Goal: Task Accomplishment & Management: Manage account settings

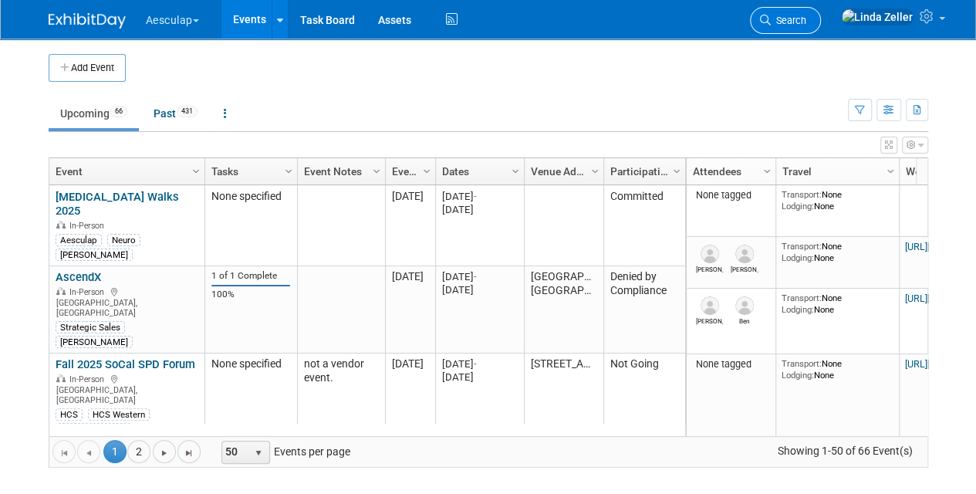
click at [807, 19] on span "Search" at bounding box center [789, 21] width 36 height 12
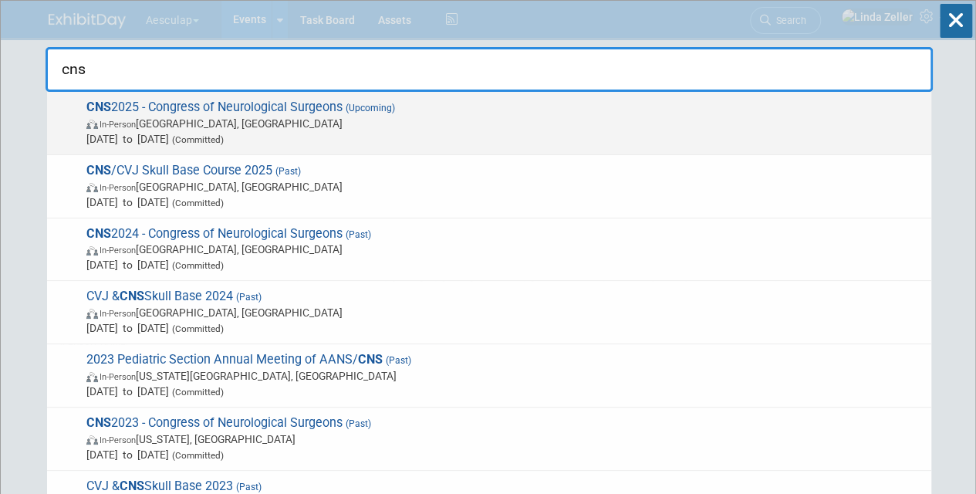
type input "cns"
click at [151, 125] on span "In-Person Los Angeles, CA" at bounding box center [505, 123] width 838 height 15
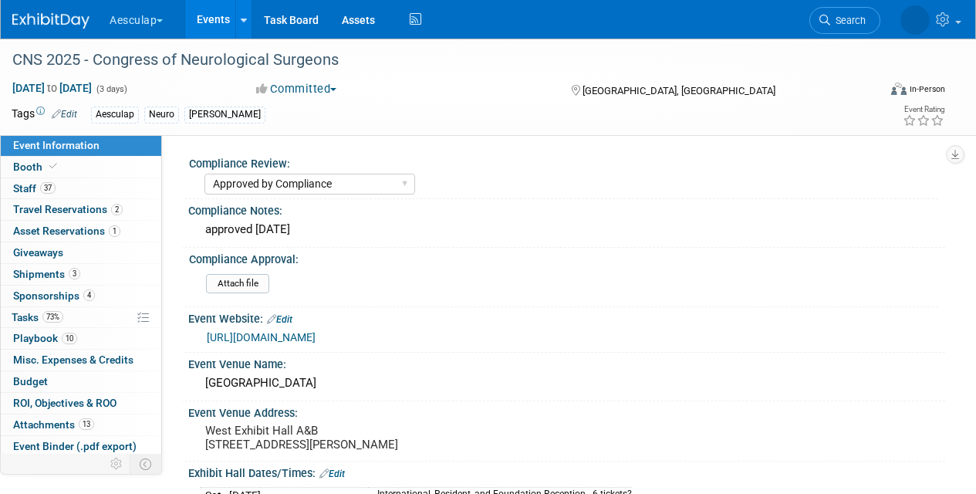
select select "Approved by Compliance"
select select "Neuro"
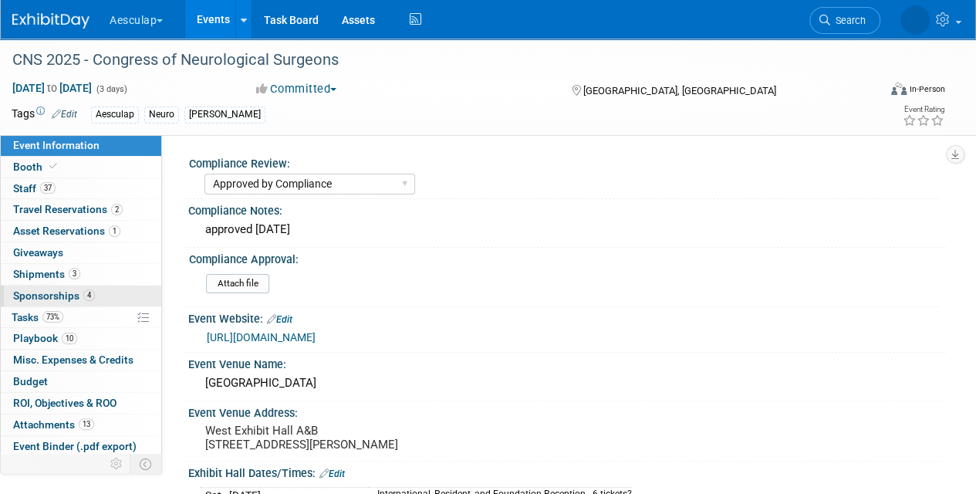
click at [48, 293] on span "Sponsorships 4" at bounding box center [54, 295] width 82 height 12
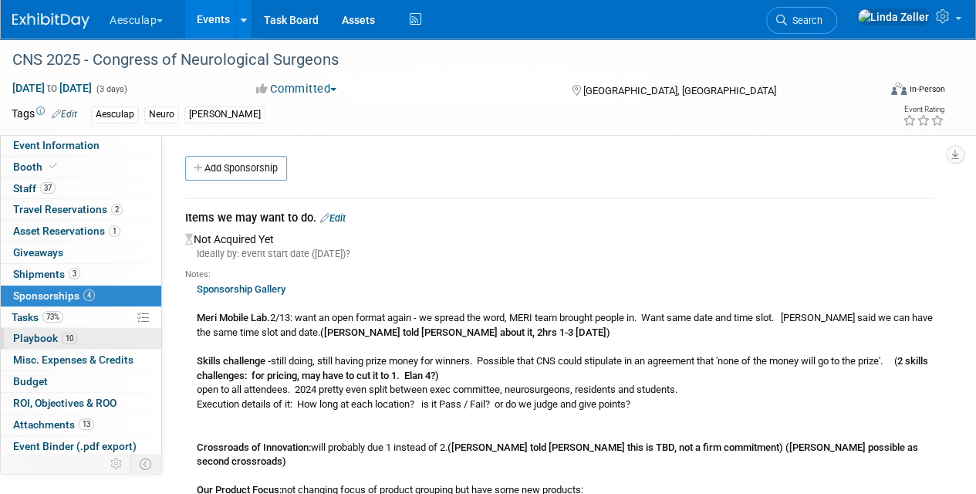
click at [34, 337] on span "Playbook 10" at bounding box center [45, 338] width 64 height 12
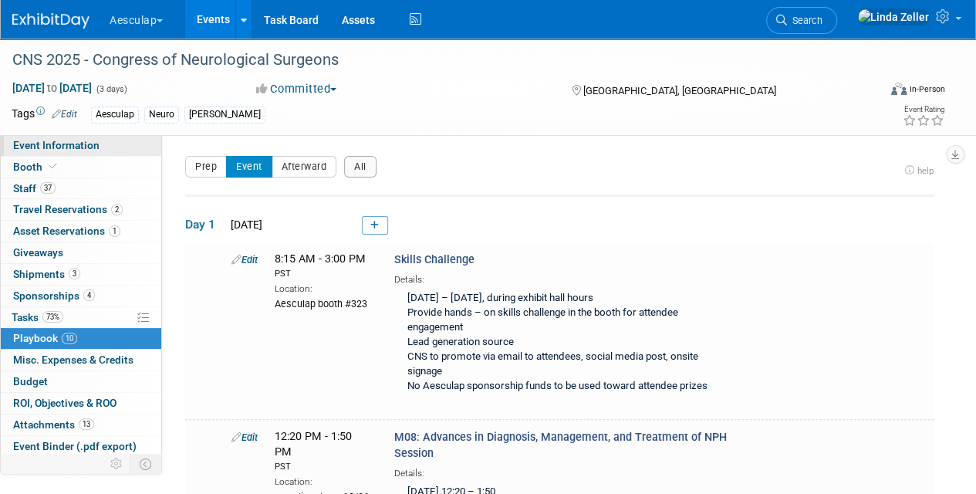
click at [32, 144] on span "Event Information" at bounding box center [56, 145] width 86 height 12
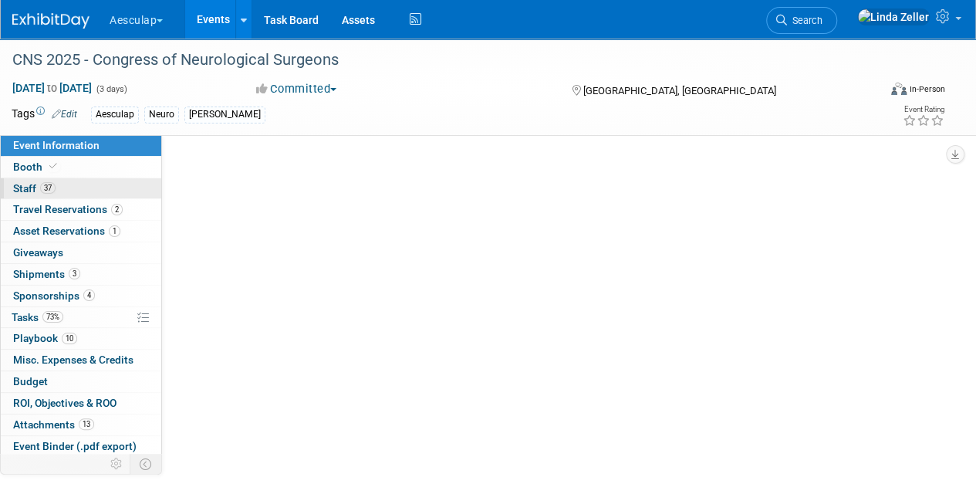
select select "Approved by Compliance"
select select "Neuro"
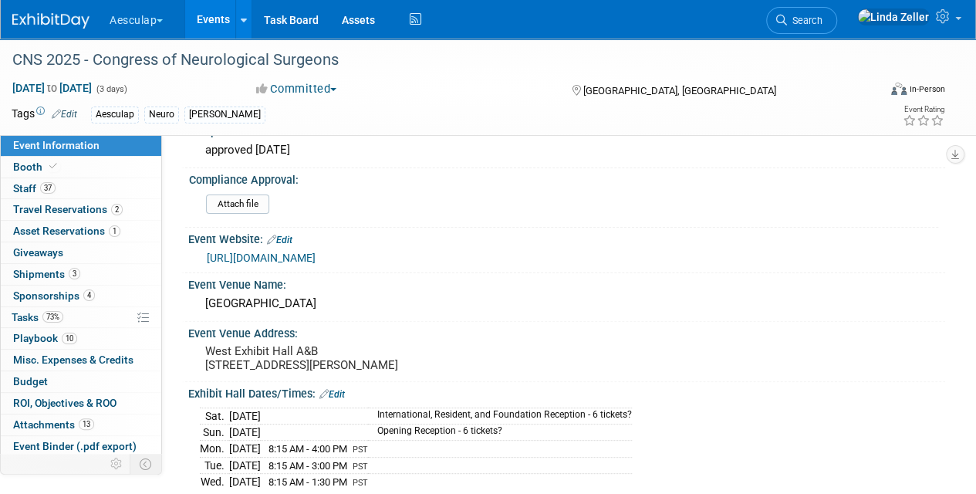
scroll to position [77, 0]
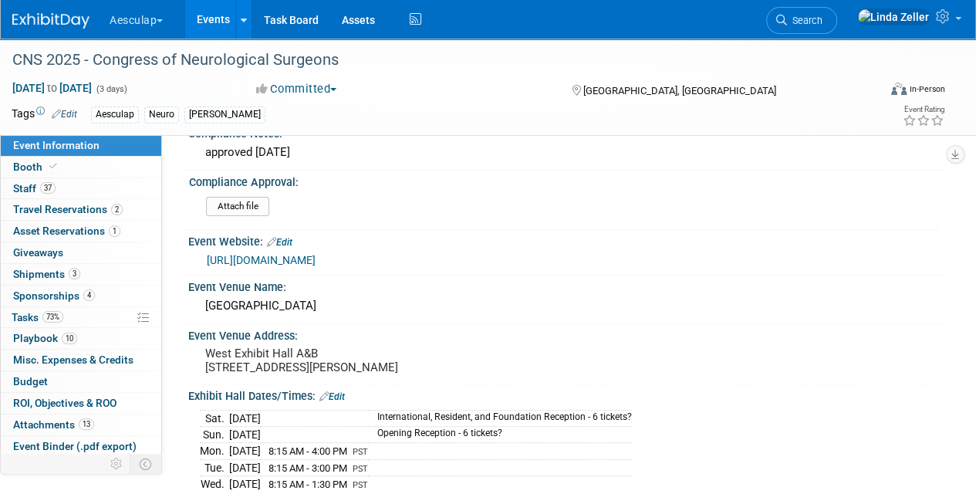
click at [316, 260] on link "[URL][DOMAIN_NAME]" at bounding box center [261, 260] width 109 height 12
click at [26, 333] on span "Playbook 10" at bounding box center [45, 338] width 64 height 12
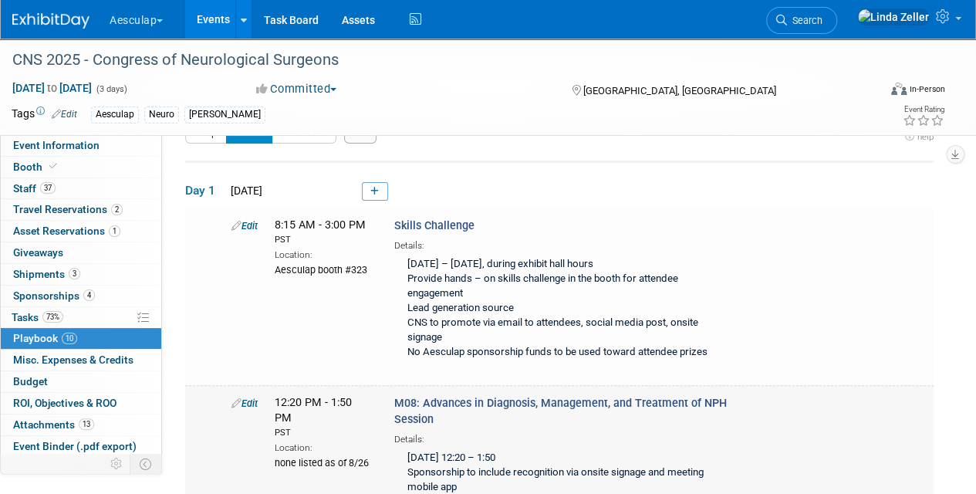
scroll to position [0, 0]
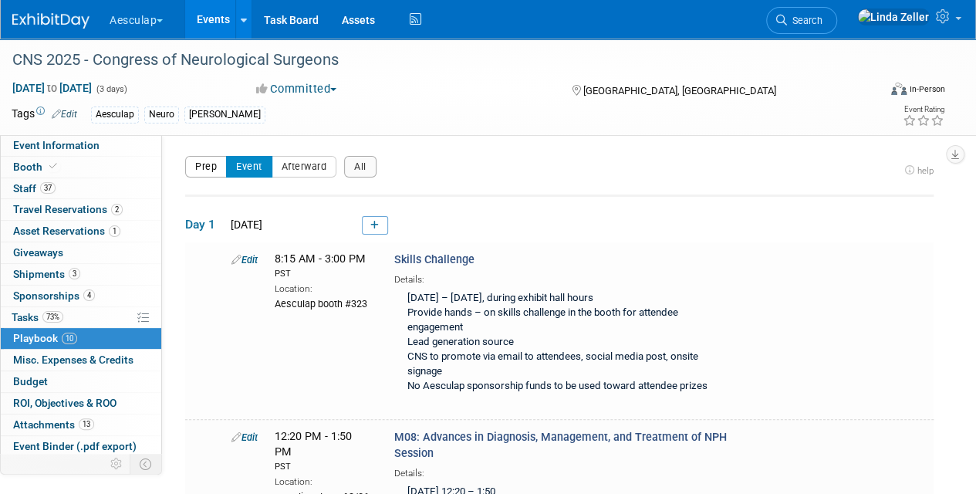
click at [203, 157] on button "Prep" at bounding box center [206, 167] width 42 height 22
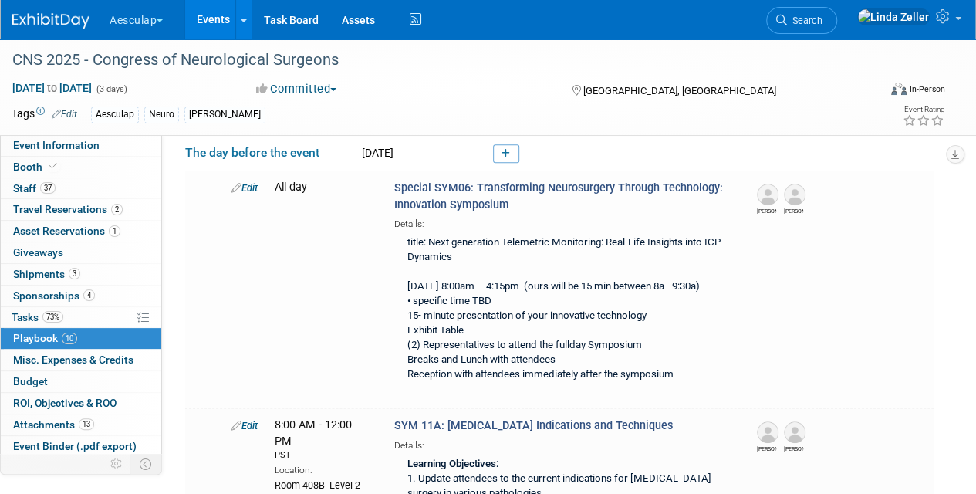
scroll to position [309, 0]
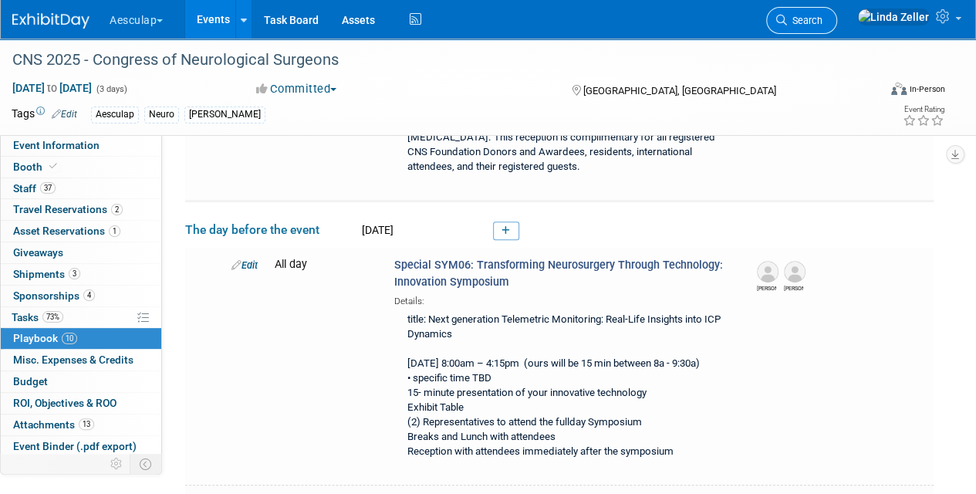
click at [816, 15] on link "Search" at bounding box center [802, 20] width 71 height 27
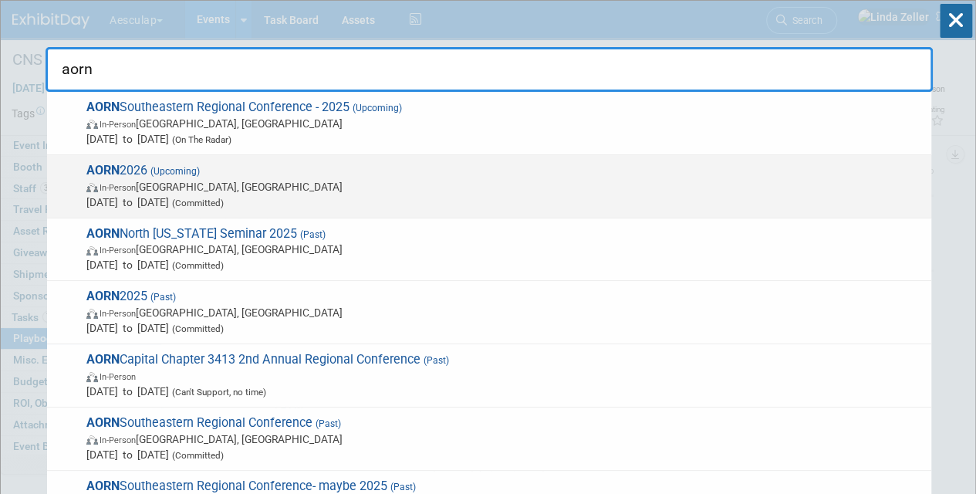
type input "aorn"
click at [176, 179] on span "In-Person New Orleans, LA" at bounding box center [505, 186] width 838 height 15
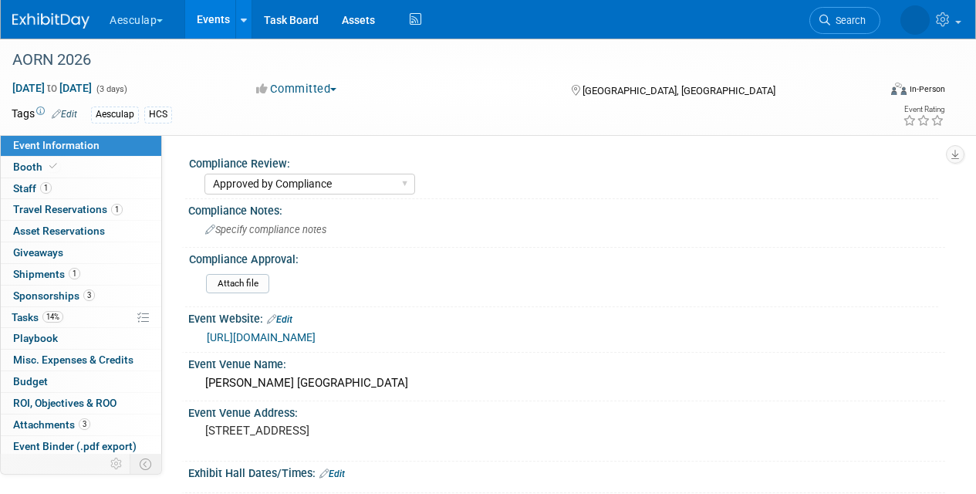
select select "Approved by Compliance"
select select "HCS"
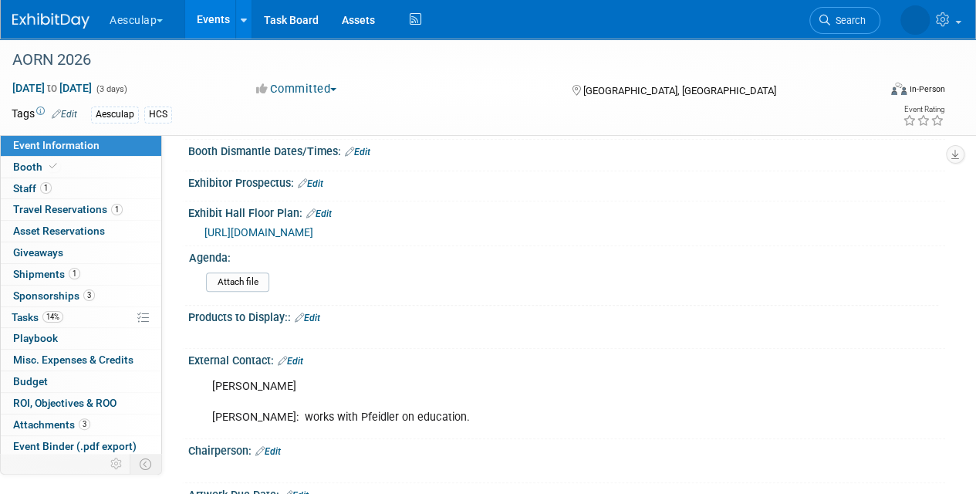
scroll to position [463, 0]
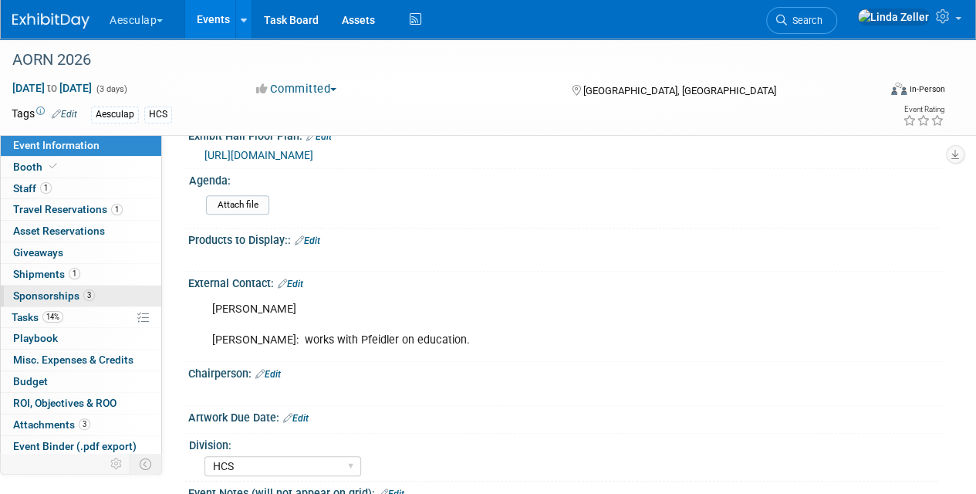
click at [47, 294] on span "Sponsorships 3" at bounding box center [54, 295] width 82 height 12
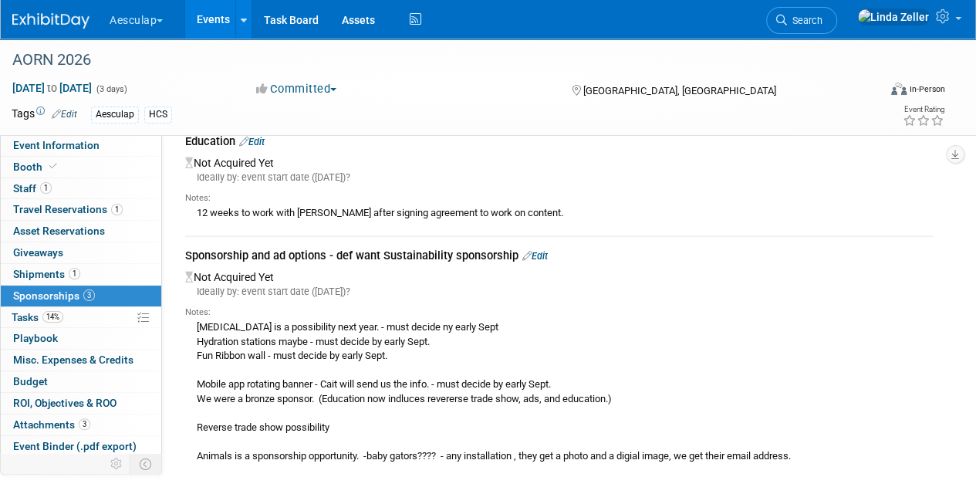
scroll to position [304, 0]
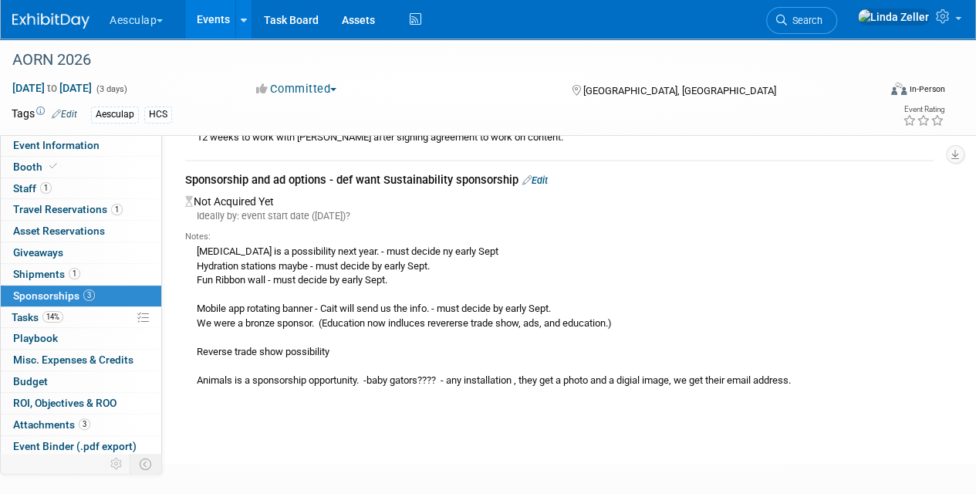
drag, startPoint x: 201, startPoint y: 248, endPoint x: 834, endPoint y: 384, distance: 647.6
click at [834, 384] on div "Volunteer Activity is a possibility next year. - must decide ny early Sept Hydr…" at bounding box center [559, 315] width 749 height 145
click at [193, 256] on div "Volunteer Activity is a possibility next year. - must decide ny early Sept Hydr…" at bounding box center [559, 315] width 749 height 145
drag, startPoint x: 198, startPoint y: 249, endPoint x: 853, endPoint y: 397, distance: 671.9
click at [853, 397] on td "Sponsorship and ad options - def want Sustainability sponsorship Edit Not Acqui…" at bounding box center [559, 282] width 749 height 243
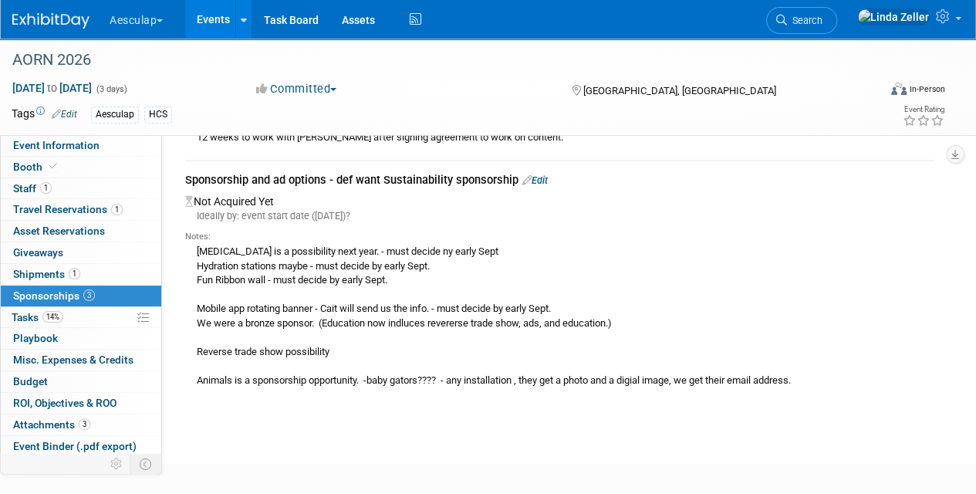
copy div "Volunteer Activity is a possibility next year. - must decide ny early Sept Hydr…"
click at [247, 23] on icon at bounding box center [244, 20] width 6 height 10
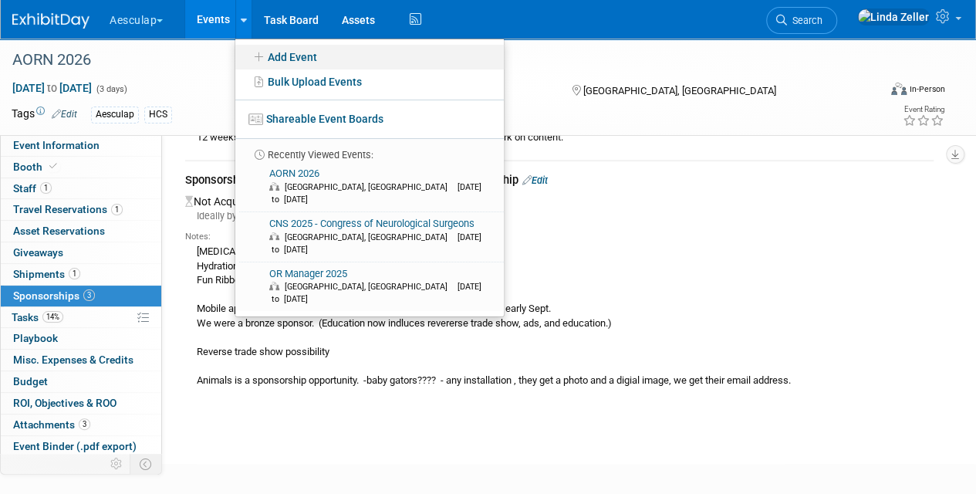
click at [266, 63] on link "Add Event" at bounding box center [369, 57] width 269 height 25
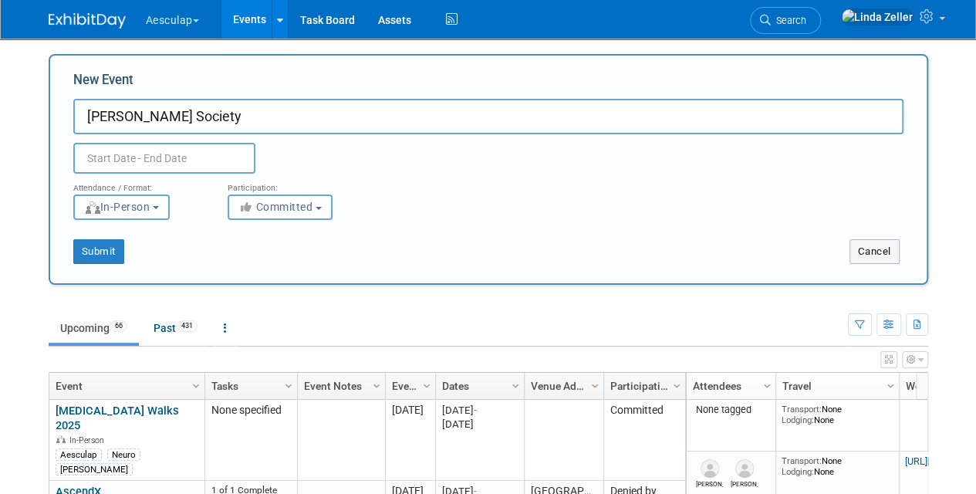
type input "[PERSON_NAME] Society"
click at [148, 154] on input "text" at bounding box center [164, 158] width 182 height 31
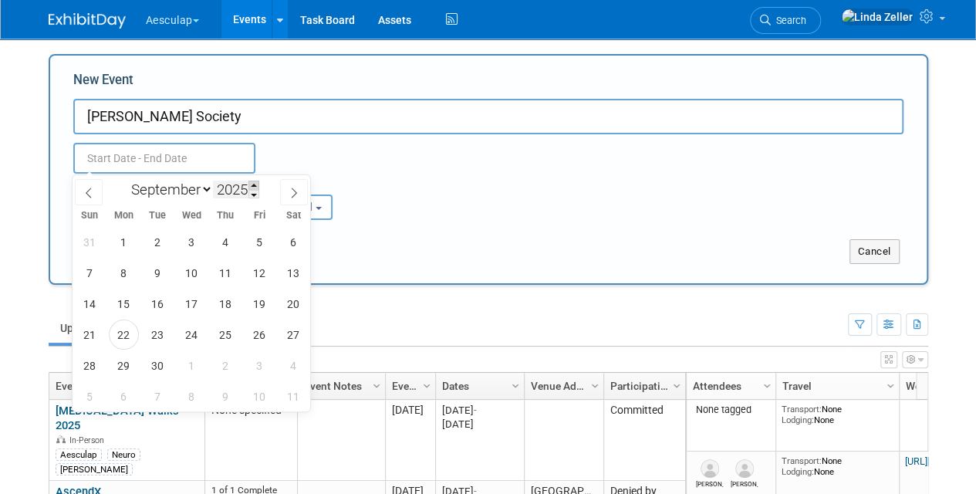
click at [253, 185] on span at bounding box center [254, 185] width 11 height 9
type input "2026"
click at [91, 185] on span at bounding box center [89, 192] width 28 height 26
select select "7"
click at [201, 270] on span "5" at bounding box center [192, 273] width 30 height 30
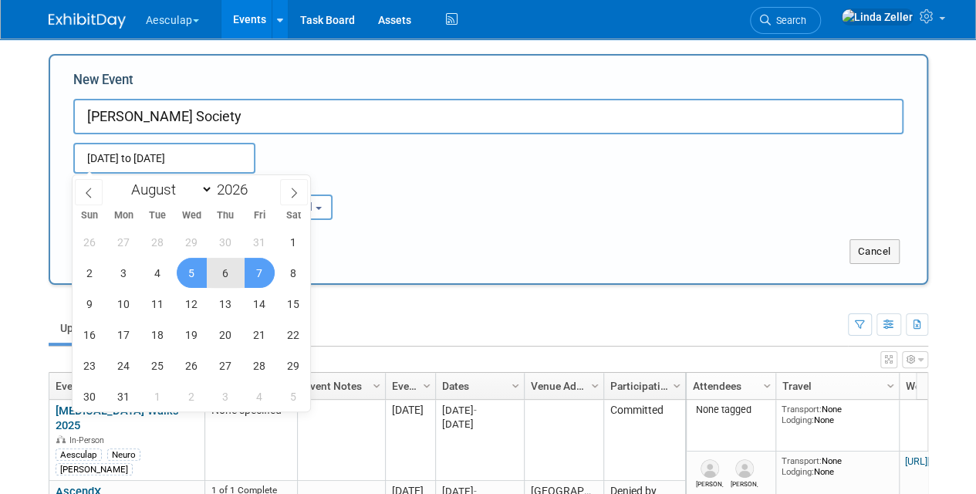
click at [258, 272] on span "7" at bounding box center [260, 273] width 30 height 30
type input "Aug 5, 2026 to Aug 7, 2026"
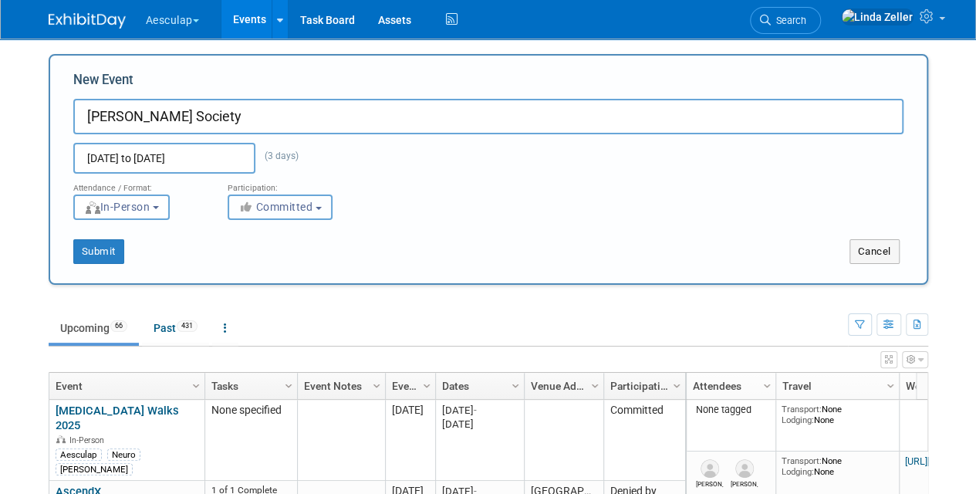
click at [266, 205] on span "Committed" at bounding box center [276, 207] width 75 height 12
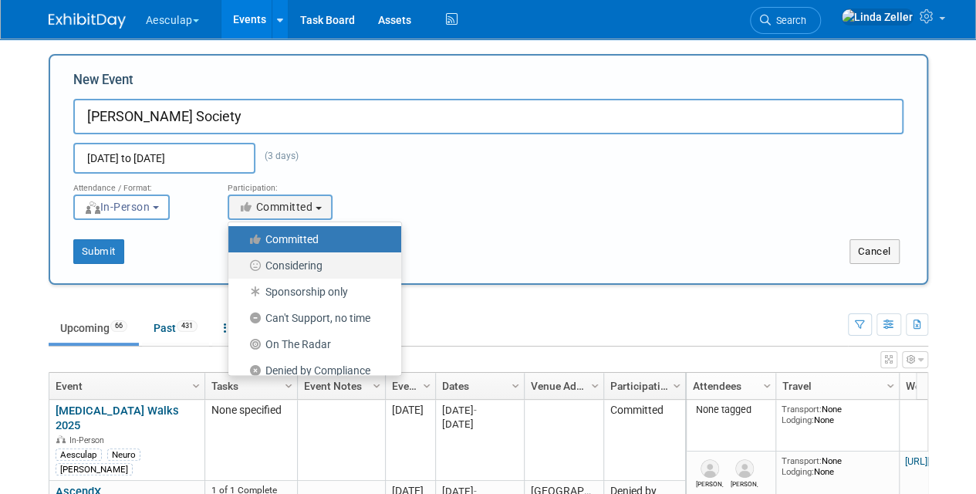
click at [272, 264] on label "Considering" at bounding box center [311, 266] width 150 height 20
click at [242, 264] on input "Considering" at bounding box center [237, 266] width 10 height 10
select select "2"
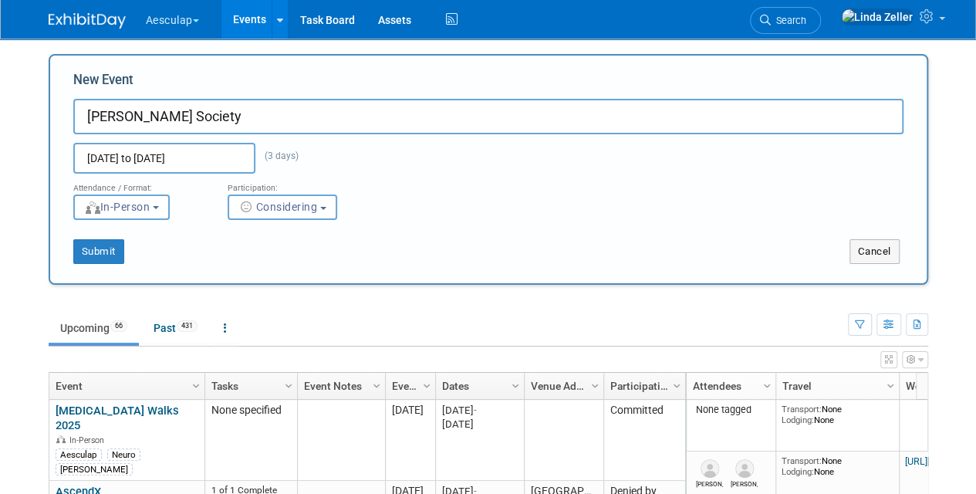
click at [207, 122] on input "Rhoton Society" at bounding box center [488, 117] width 831 height 36
type input "Rhoton Society - AAG"
drag, startPoint x: 101, startPoint y: 249, endPoint x: 314, endPoint y: 225, distance: 214.3
click at [307, 232] on div "Submit Cancel" at bounding box center [489, 242] width 854 height 44
click at [320, 216] on button "Considering" at bounding box center [283, 207] width 110 height 25
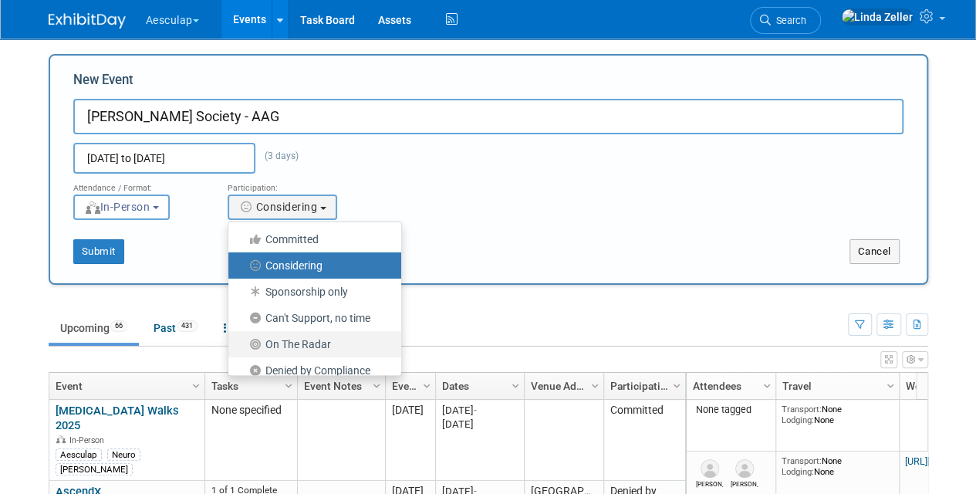
click at [304, 337] on label "On The Radar" at bounding box center [311, 344] width 150 height 20
click at [242, 340] on input "On The Radar" at bounding box center [237, 345] width 10 height 10
select select "103"
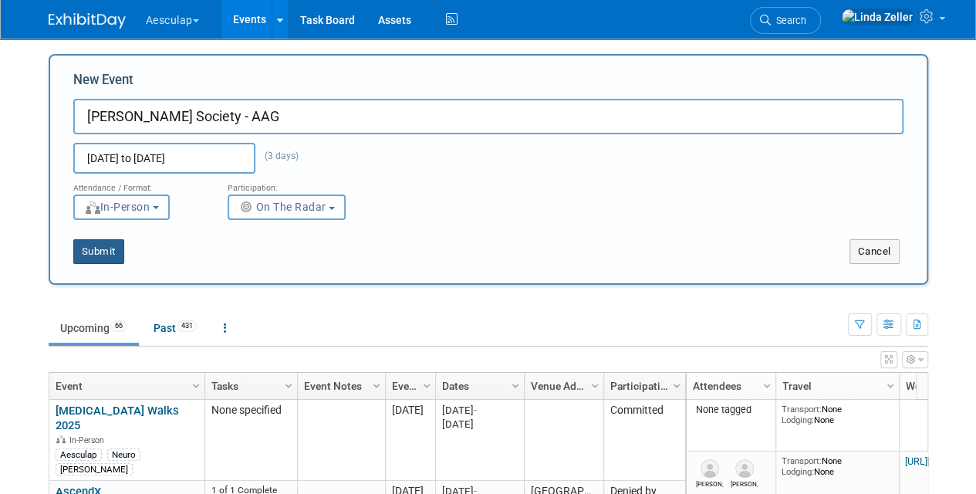
click at [113, 250] on button "Submit" at bounding box center [98, 251] width 51 height 25
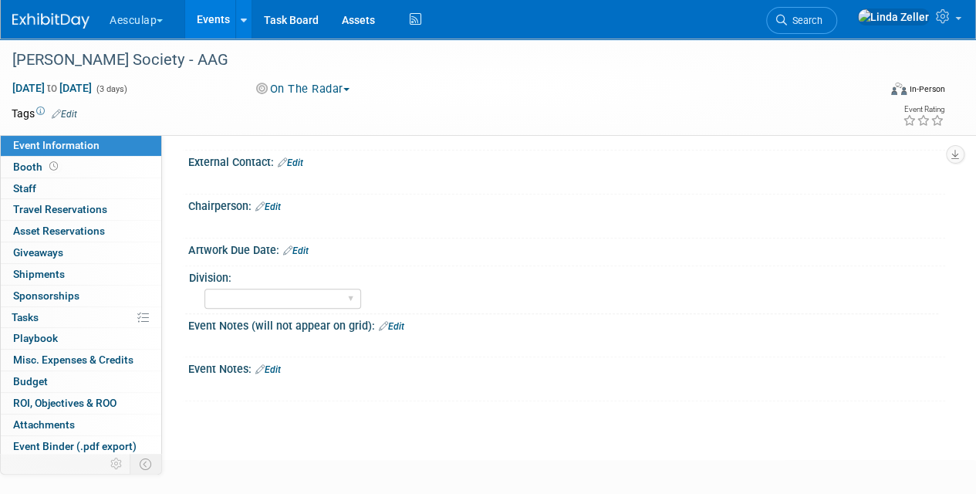
scroll to position [618, 0]
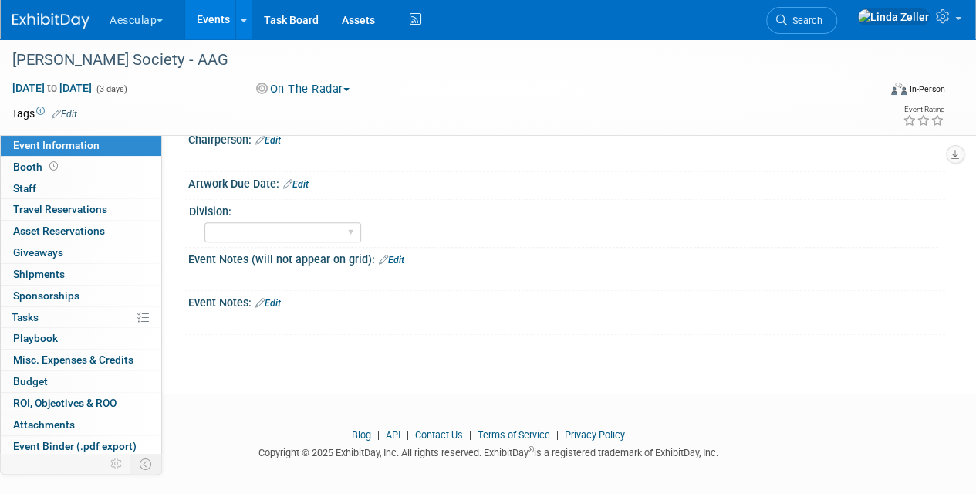
click at [401, 255] on link "Edit" at bounding box center [391, 260] width 25 height 11
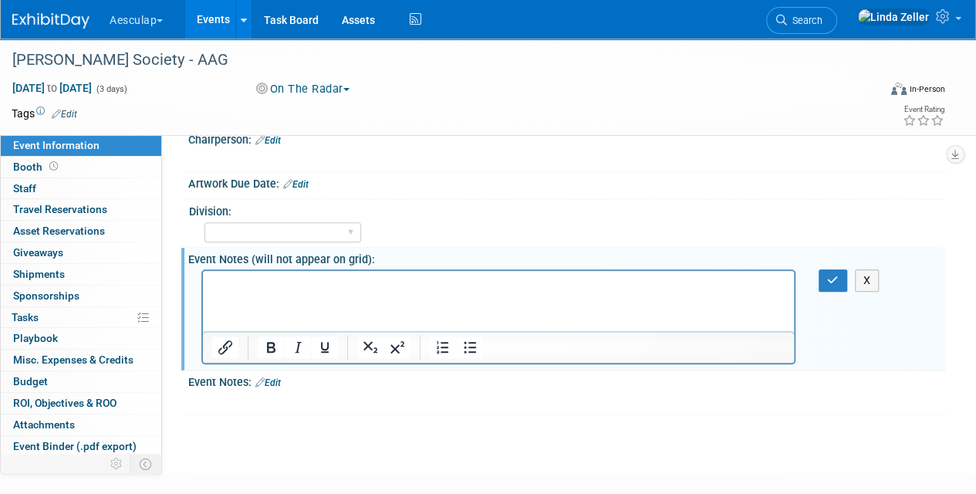
scroll to position [0, 0]
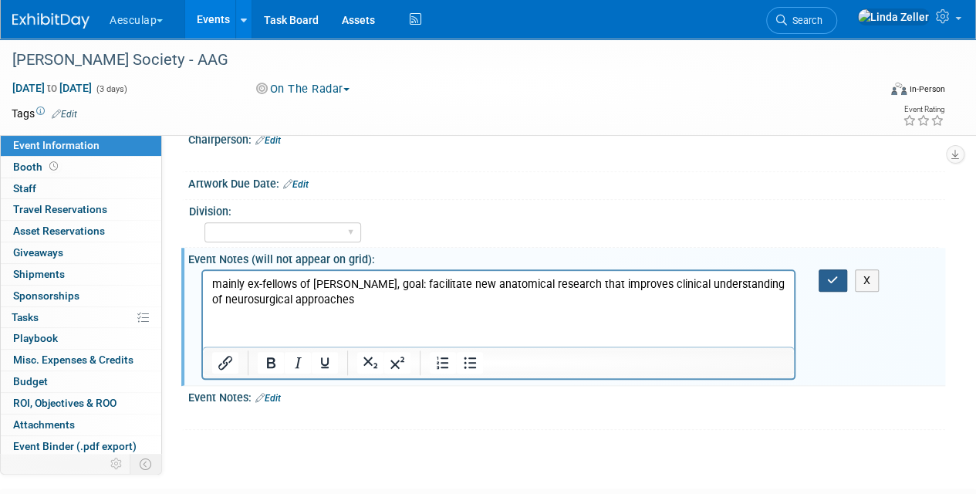
drag, startPoint x: 826, startPoint y: 273, endPoint x: 555, endPoint y: 63, distance: 343.3
click at [826, 273] on button "button" at bounding box center [833, 280] width 29 height 22
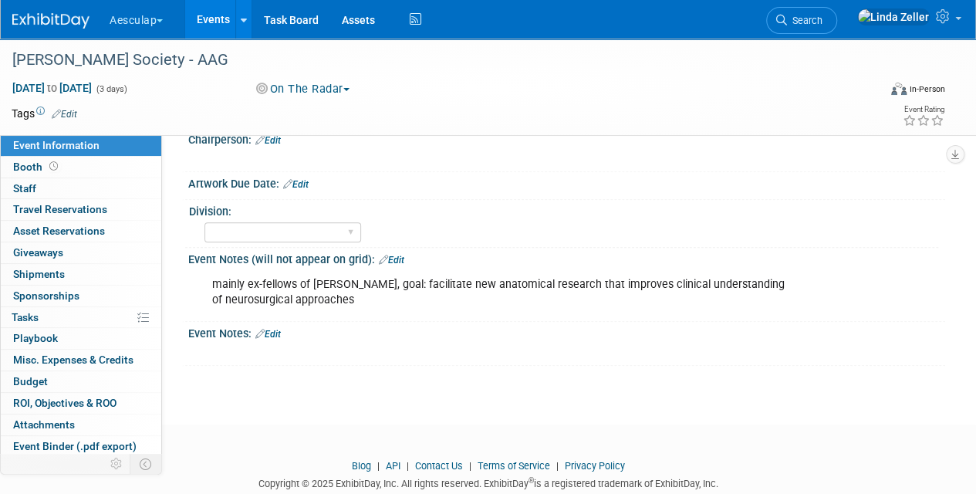
click at [401, 255] on link "Edit" at bounding box center [391, 260] width 25 height 11
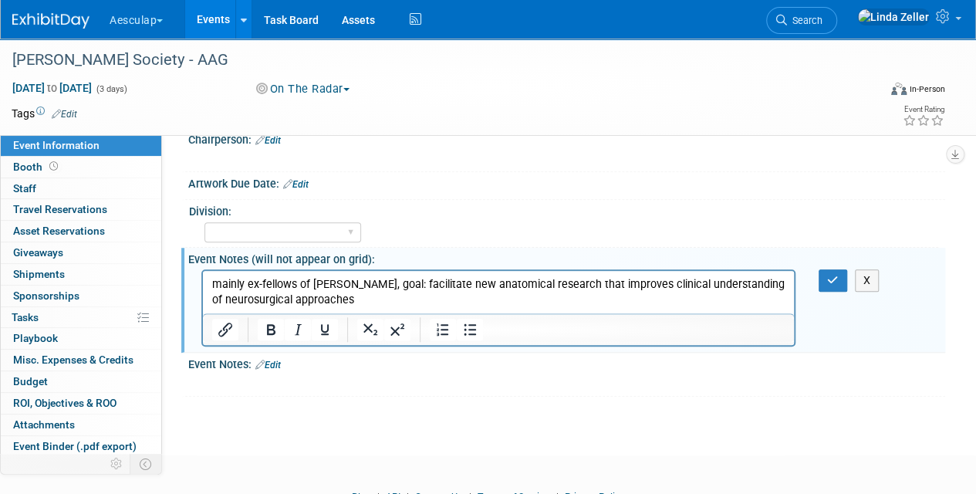
click at [354, 299] on p "mainly ex-fellows of Dr. Rhoton, goal: facilitate new anatomical research that …" at bounding box center [499, 292] width 574 height 31
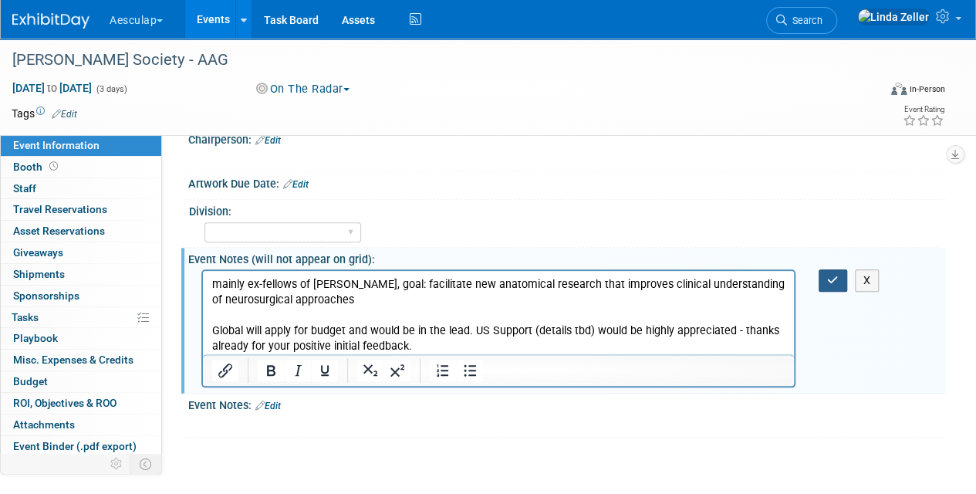
drag, startPoint x: 832, startPoint y: 276, endPoint x: 470, endPoint y: 28, distance: 438.7
click at [832, 276] on icon "button" at bounding box center [834, 280] width 12 height 11
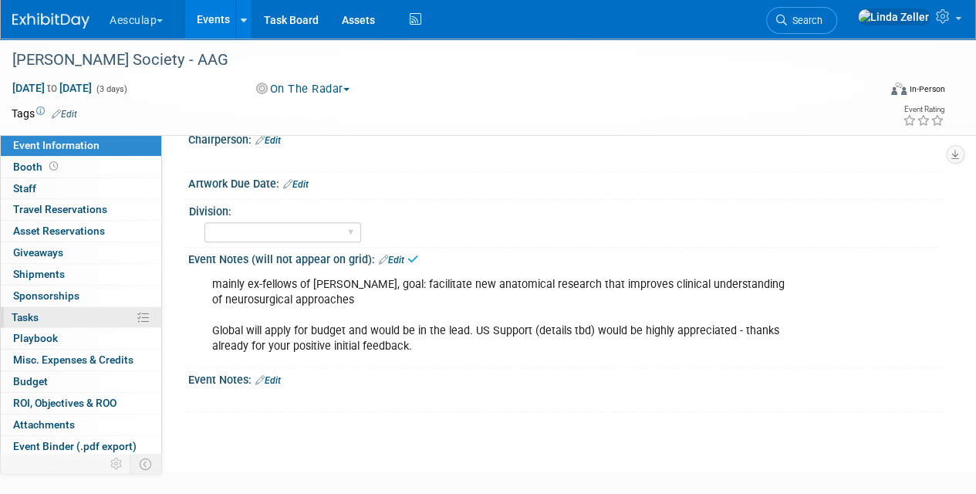
click at [22, 315] on span "Tasks 0%" at bounding box center [25, 317] width 27 height 12
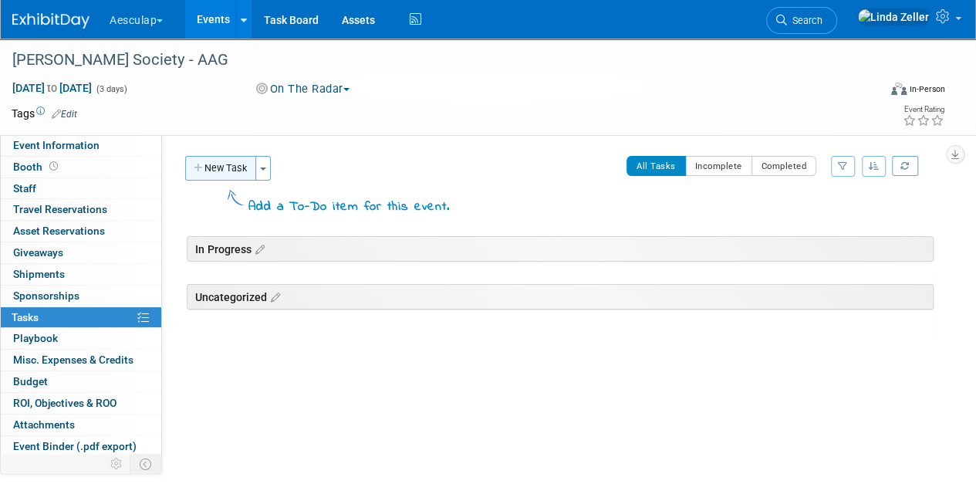
click at [232, 164] on button "New Task" at bounding box center [220, 168] width 71 height 25
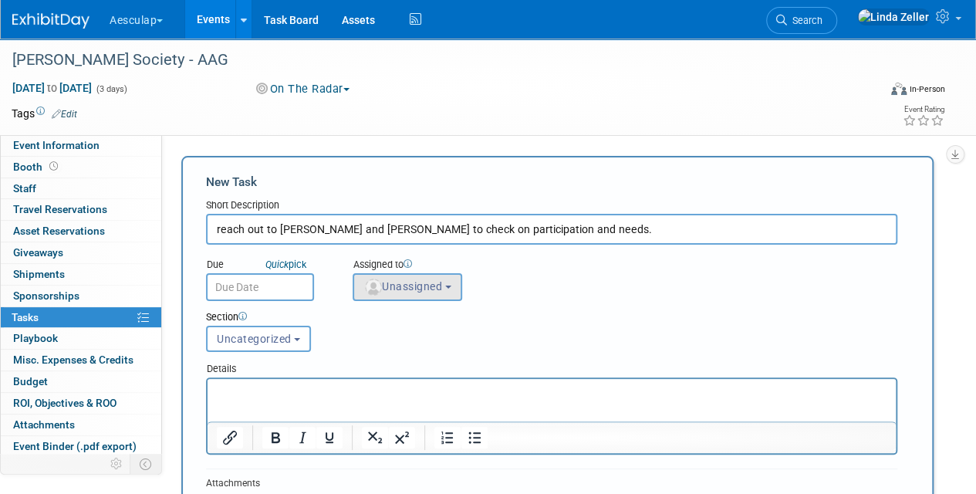
type input "reach out to Alicia Hellstern and Armin to check on participation and needs."
click at [378, 290] on img "button" at bounding box center [373, 287] width 17 height 17
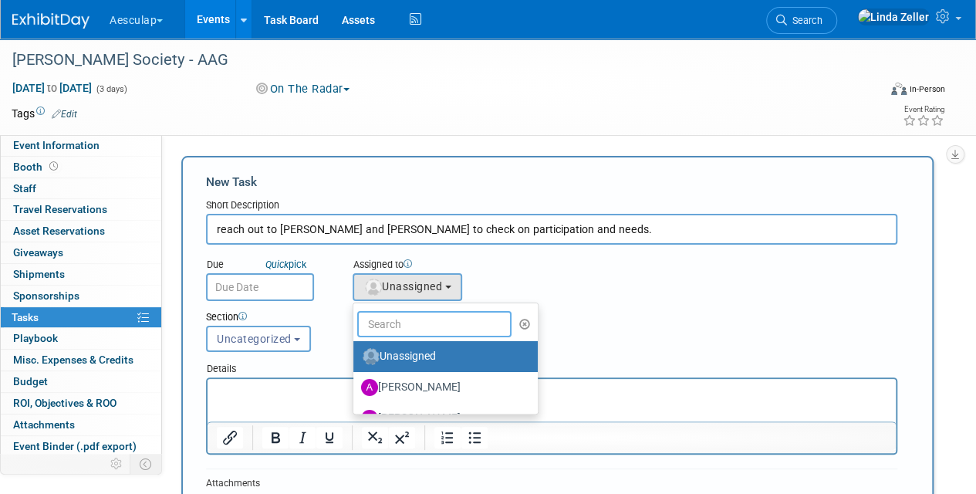
click at [398, 329] on input "text" at bounding box center [434, 324] width 154 height 26
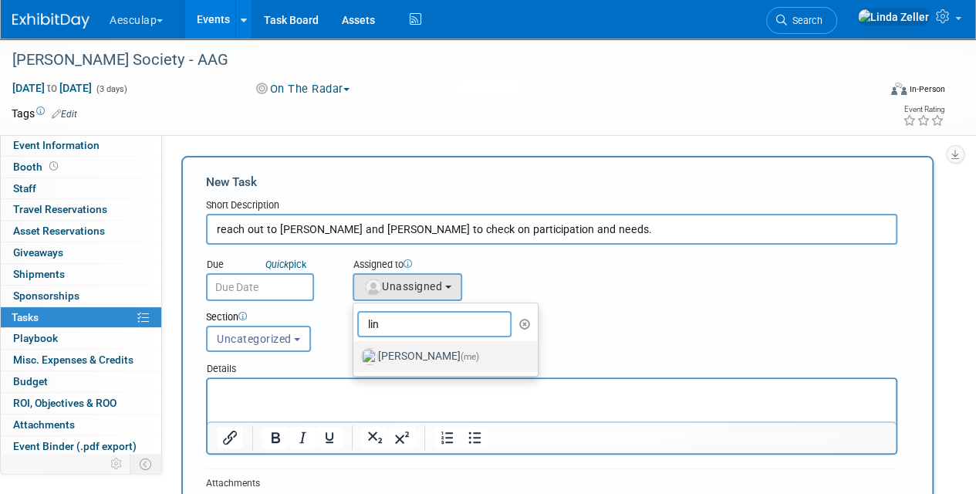
type input "lin"
click at [393, 355] on label "Linda Zeller (me)" at bounding box center [441, 356] width 161 height 25
click at [356, 355] on input "Linda Zeller (me)" at bounding box center [351, 355] width 10 height 10
select select "997af25e-71f2-407b-94d0-6444a5b8fc40"
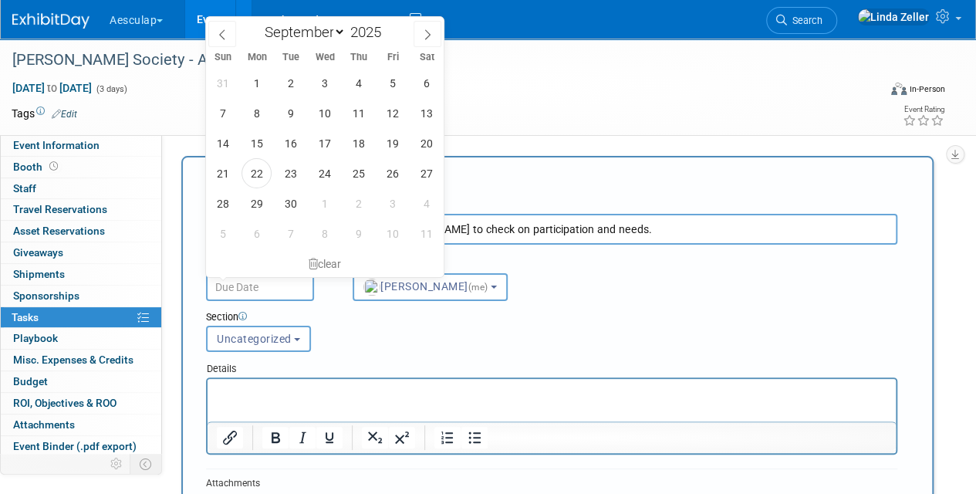
click at [242, 287] on input "text" at bounding box center [260, 287] width 108 height 28
click at [383, 25] on span at bounding box center [386, 27] width 11 height 9
type input "2026"
click at [225, 32] on icon at bounding box center [222, 34] width 11 height 11
click at [225, 36] on icon at bounding box center [222, 34] width 11 height 11
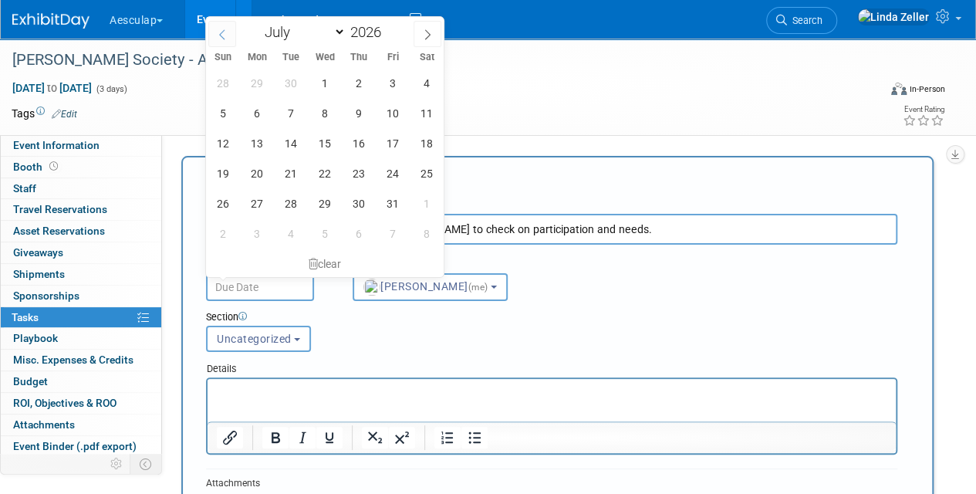
click at [225, 36] on icon at bounding box center [222, 34] width 11 height 11
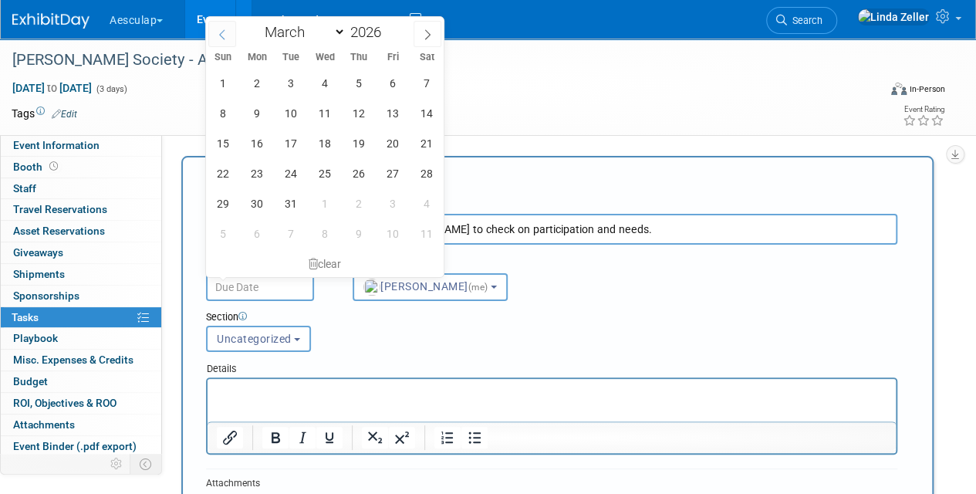
select select "1"
click at [329, 173] on span "25" at bounding box center [325, 173] width 30 height 30
type input "Feb 25, 2026"
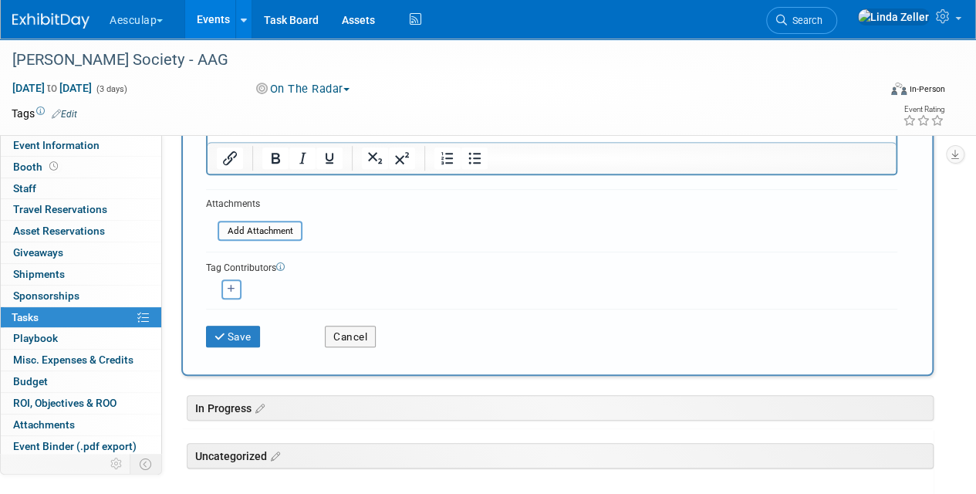
scroll to position [309, 0]
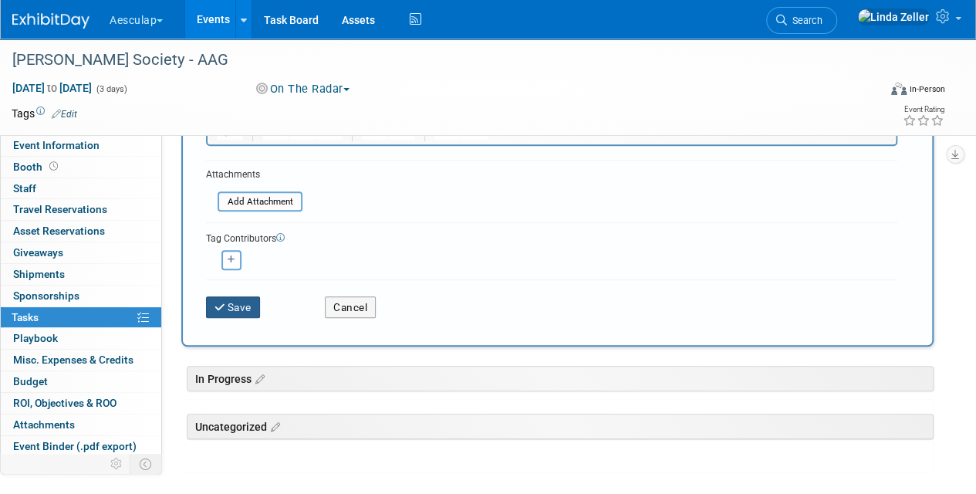
click at [233, 300] on button "Save" at bounding box center [233, 307] width 54 height 22
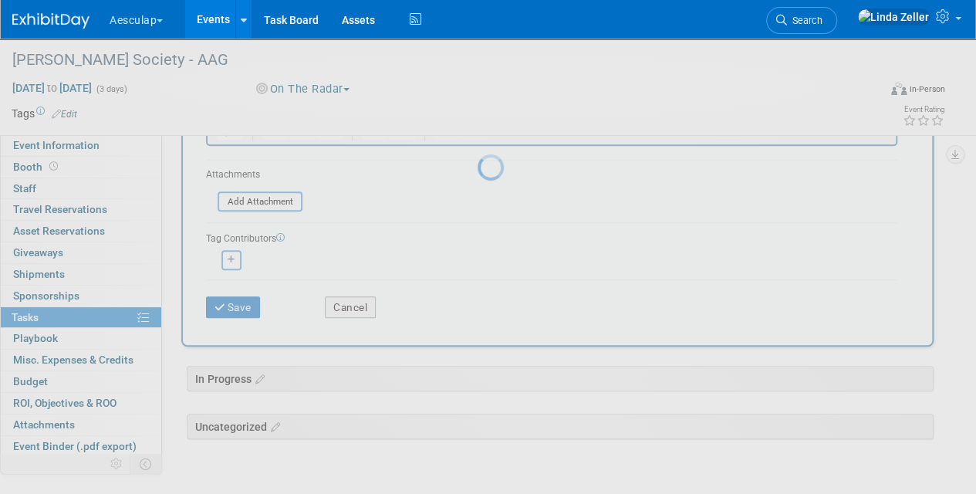
scroll to position [76, 0]
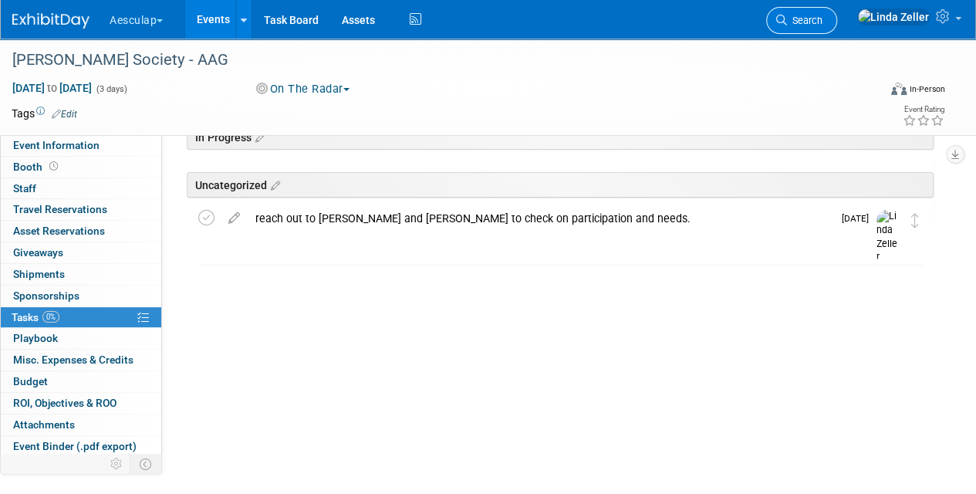
click at [823, 19] on span "Search" at bounding box center [805, 21] width 36 height 12
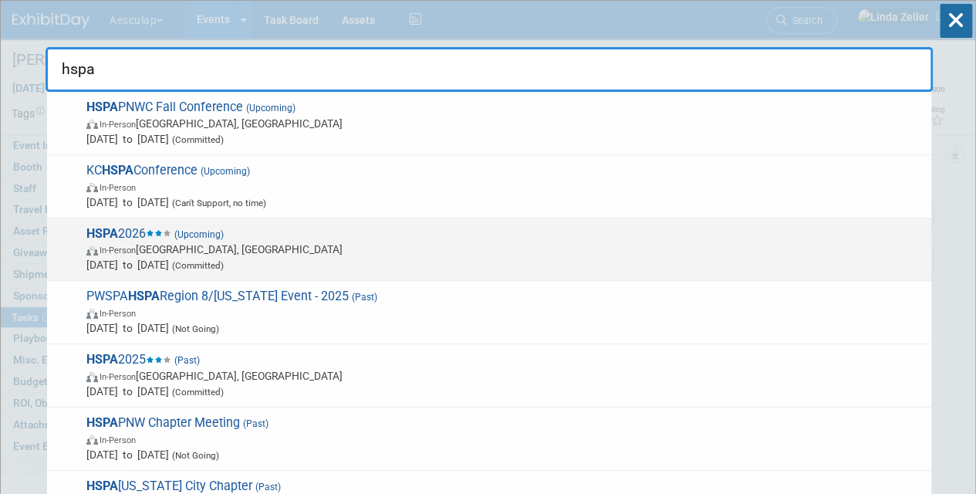
type input "hspa"
click at [134, 239] on span "HSPA 2026 (Upcoming) In-Person Baltimore, MD Apr 27, 2026 to Apr 28, 2026 (Comm…" at bounding box center [503, 249] width 842 height 47
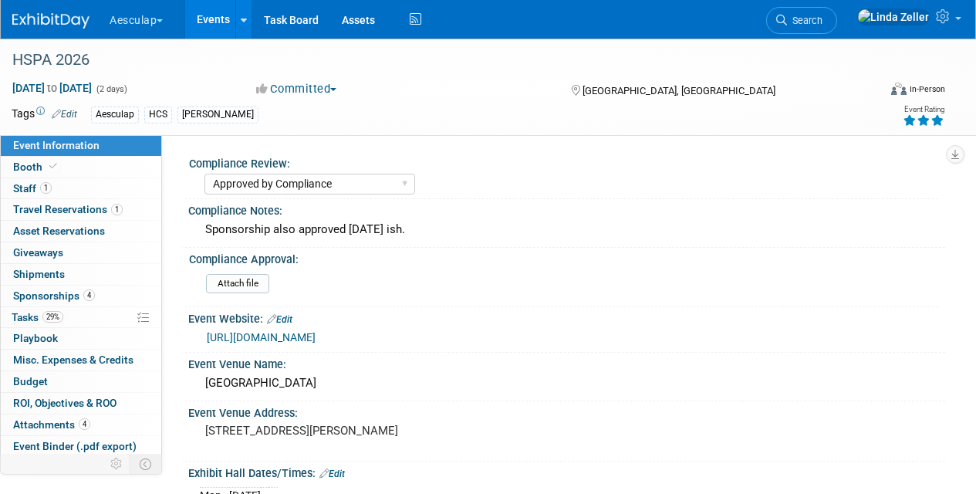
select select "Approved by Compliance"
select select "HCS"
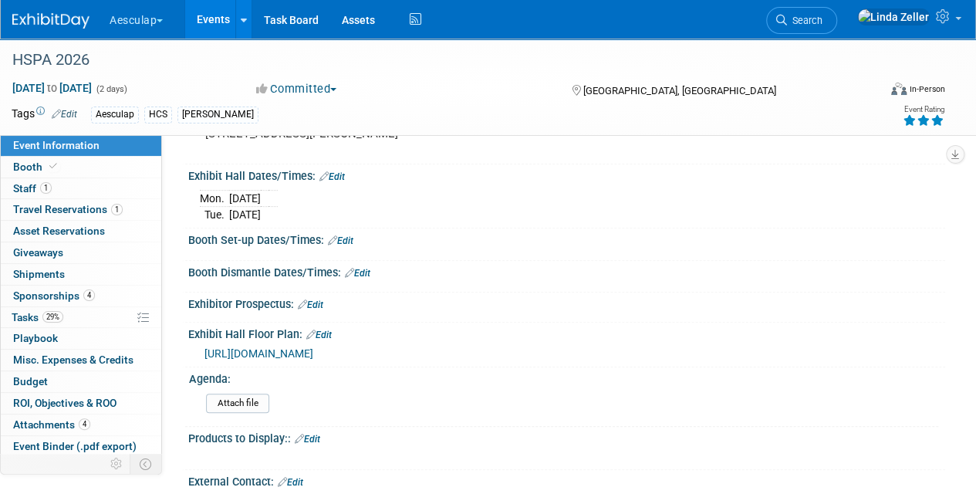
scroll to position [309, 0]
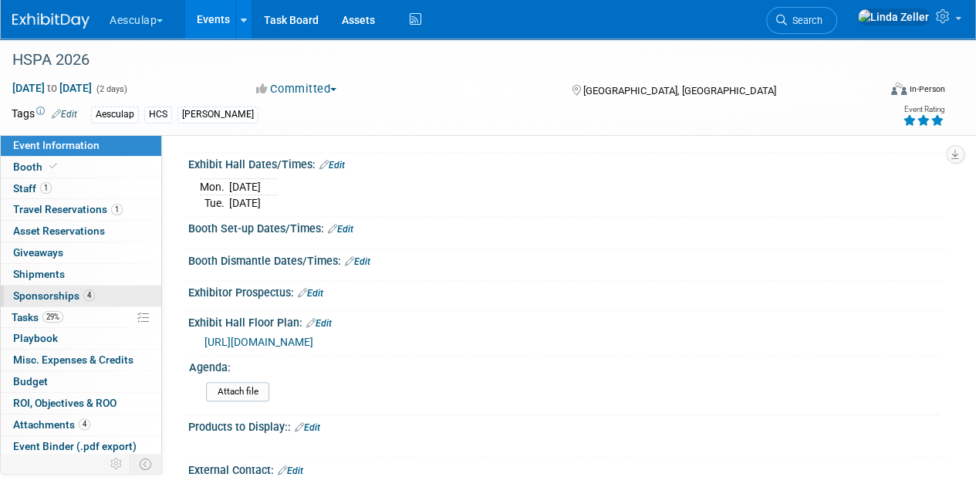
click at [33, 290] on span "Sponsorships 4" at bounding box center [54, 295] width 82 height 12
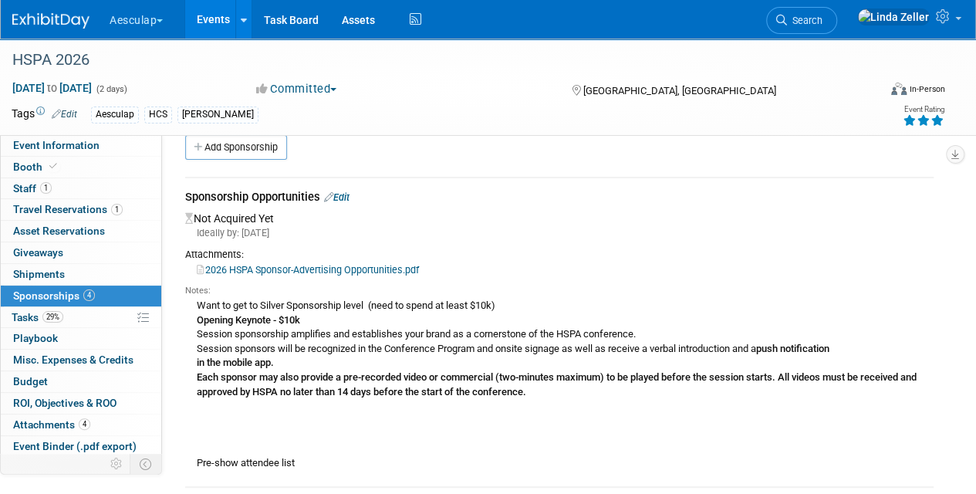
scroll to position [0, 0]
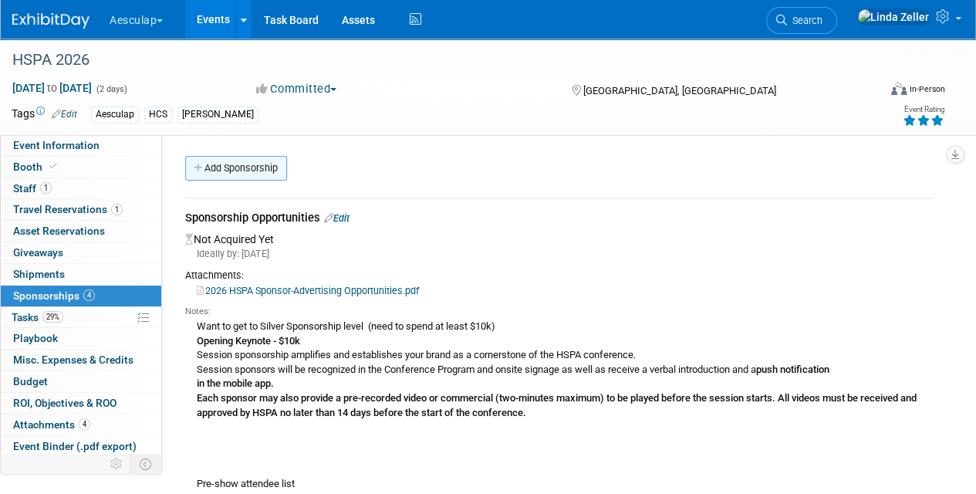
click at [244, 168] on link "Add Sponsorship" at bounding box center [236, 168] width 102 height 25
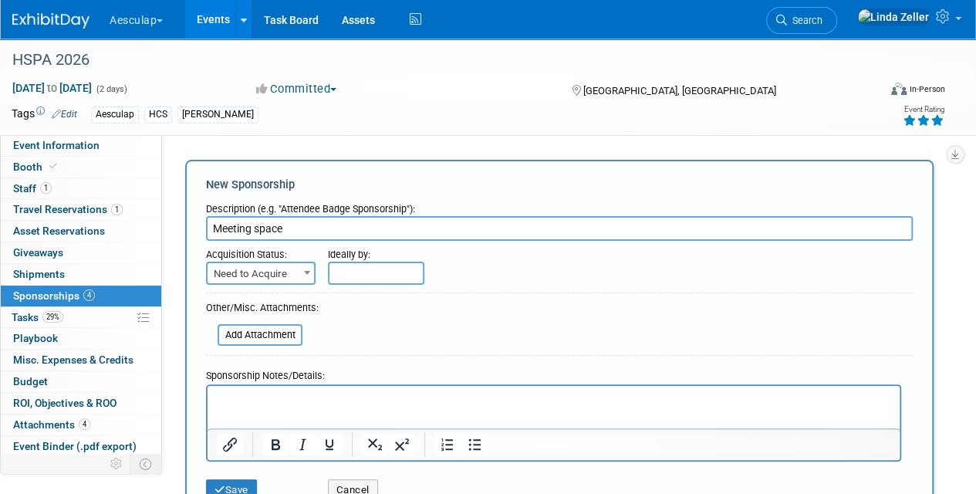
type input "Meeting space"
drag, startPoint x: 238, startPoint y: 397, endPoint x: 221, endPoint y: 387, distance: 19.7
click at [236, 397] on p "Rich Text Area. Press ALT-0 for help." at bounding box center [554, 399] width 675 height 15
click at [247, 483] on button "Save" at bounding box center [231, 490] width 51 height 22
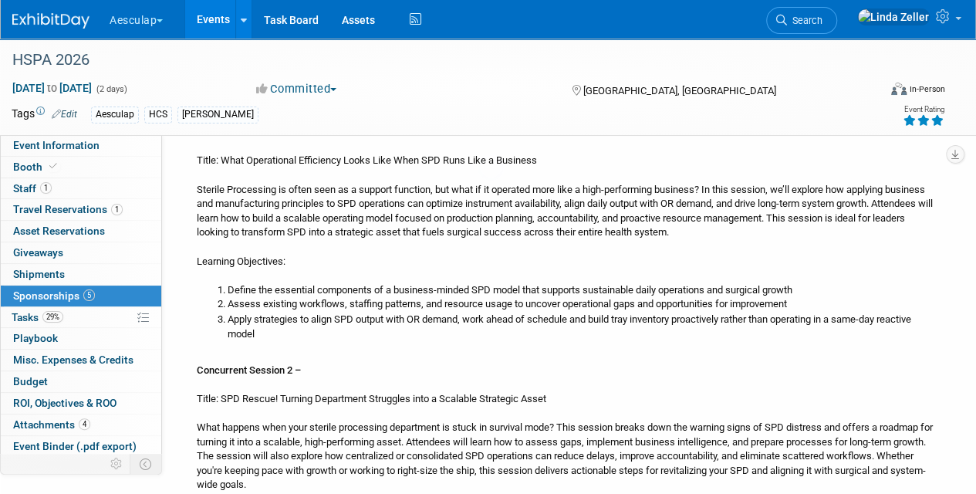
scroll to position [2523, 0]
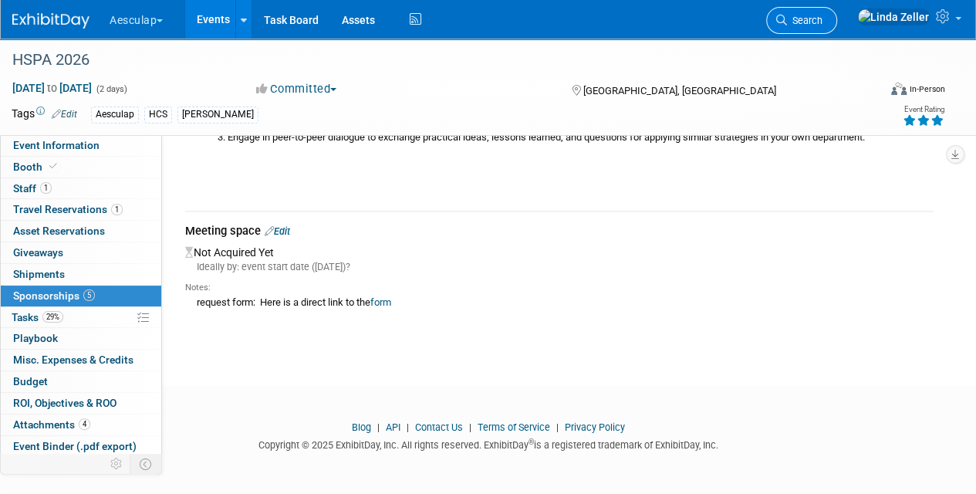
click at [823, 18] on span "Search" at bounding box center [805, 21] width 36 height 12
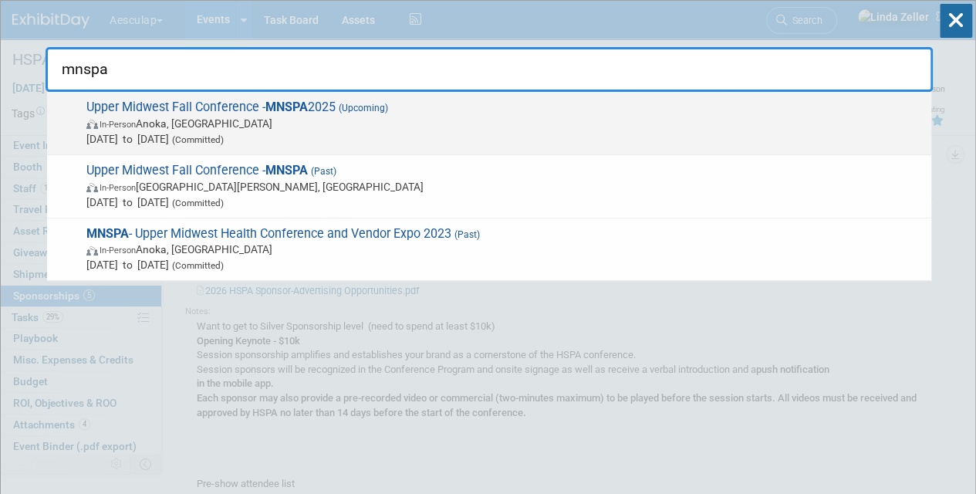
type input "mnspa"
click at [200, 124] on span "In-Person Anoka, MN" at bounding box center [505, 123] width 838 height 15
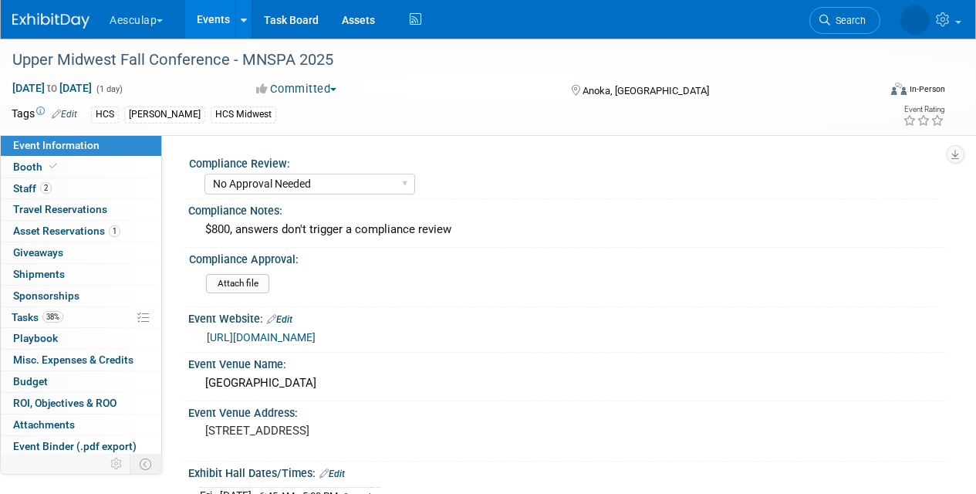
select select "No Approval Needed"
select select "HCS"
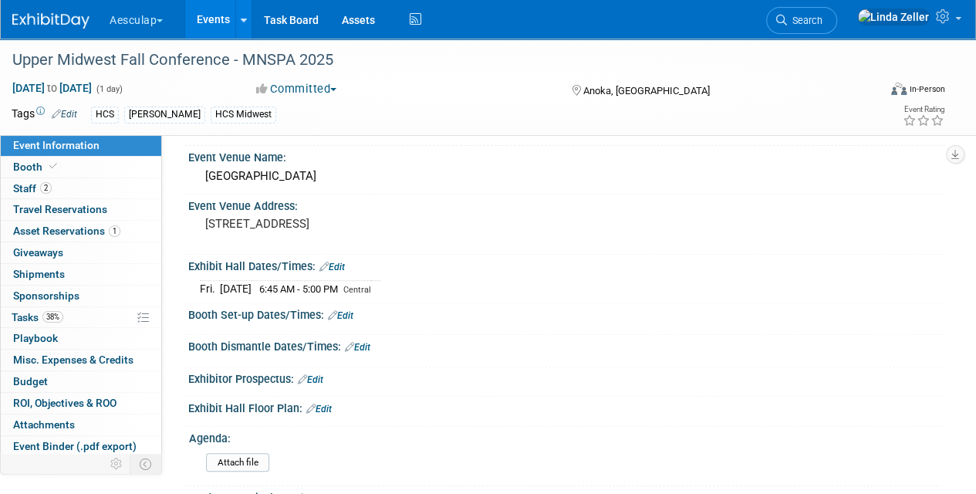
scroll to position [232, 0]
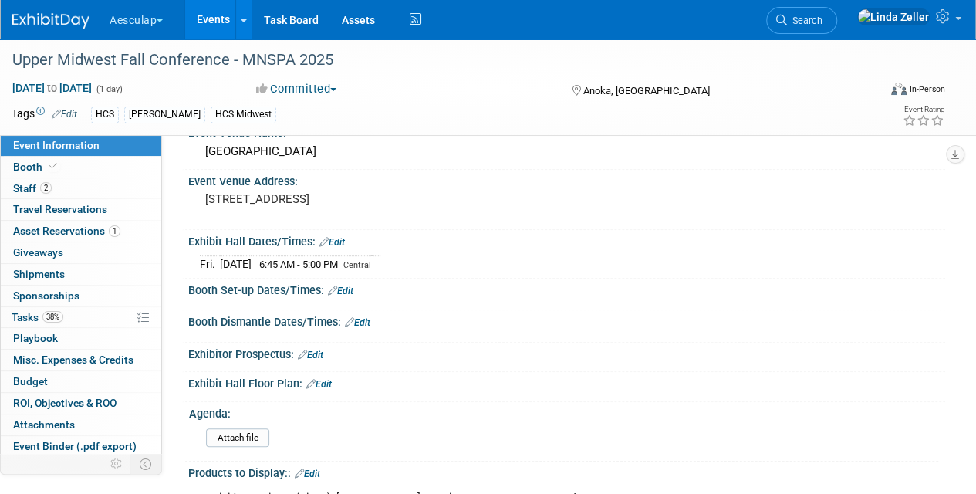
click at [335, 238] on link "Edit" at bounding box center [332, 242] width 25 height 11
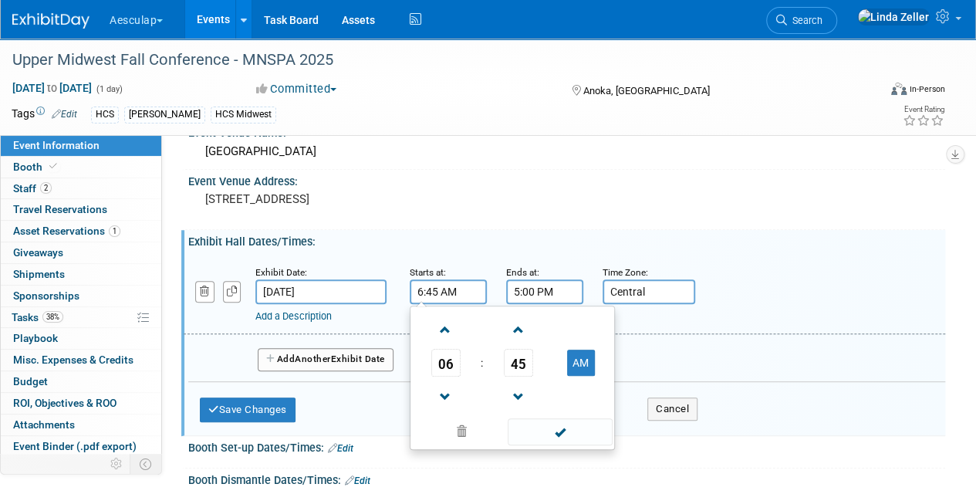
drag, startPoint x: 438, startPoint y: 292, endPoint x: 401, endPoint y: 292, distance: 37.1
click at [401, 292] on div "Starts at: 6:45 AM 06 : 45 AM 12 01 02 03 04 05 06 07 08 09 10 11 00 05 10 15 2…" at bounding box center [446, 284] width 96 height 40
type input "11:00 AM"
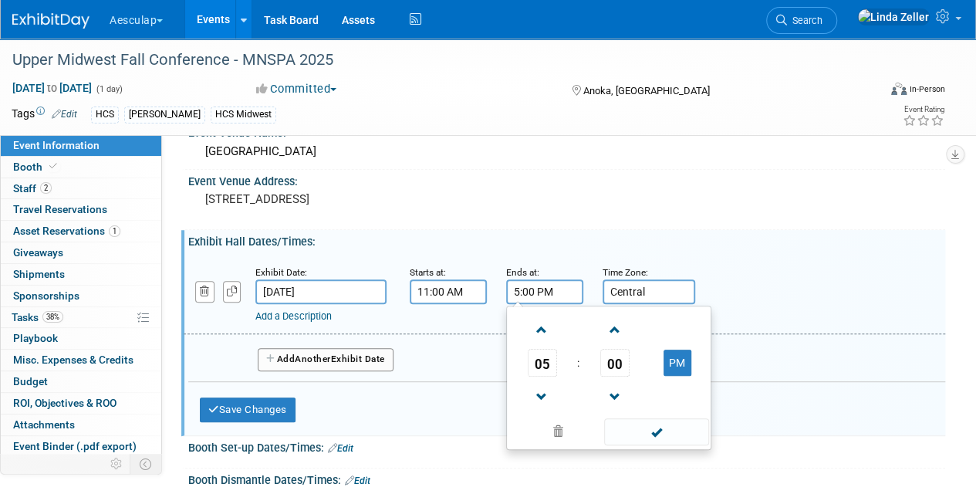
drag, startPoint x: 534, startPoint y: 289, endPoint x: 514, endPoint y: 297, distance: 21.8
click at [506, 300] on div "Ends at: 5:00 PM 05 : 00 PM 12 01 02 03 04 05 06 07 08 09 10 11 00 05 10 15 20 …" at bounding box center [543, 284] width 96 height 40
type input "1:00 PM"
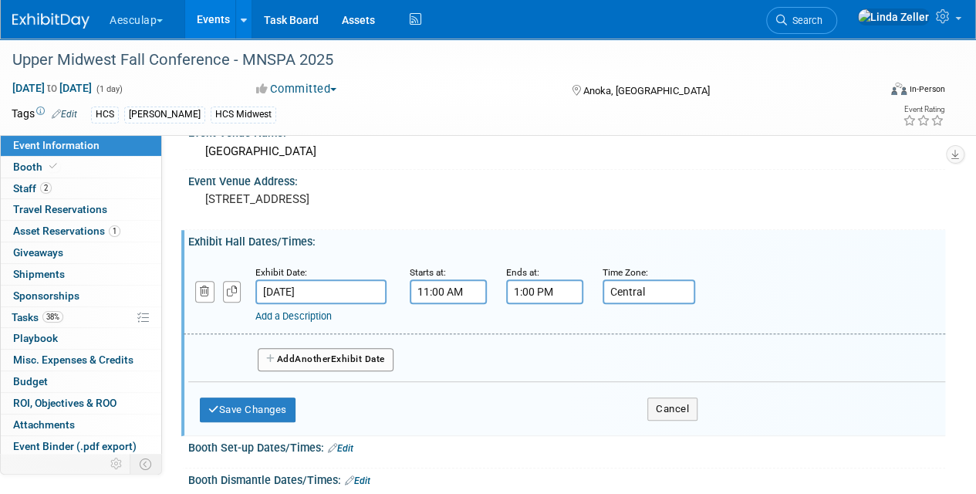
click at [748, 296] on div "Add a Description Description:" at bounding box center [564, 293] width 785 height 59
click at [281, 314] on link "Add a Description" at bounding box center [294, 316] width 76 height 12
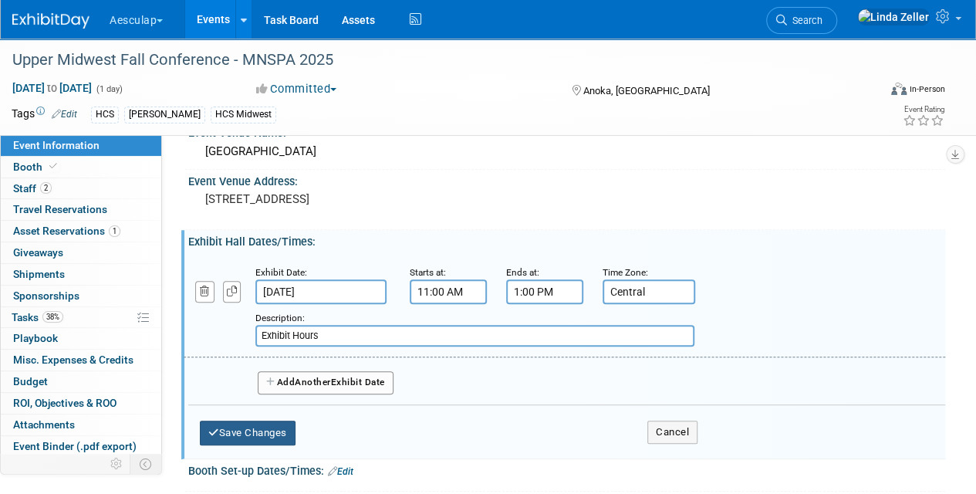
type input "Exhibit Hours"
click at [249, 432] on button "Save Changes" at bounding box center [248, 433] width 96 height 25
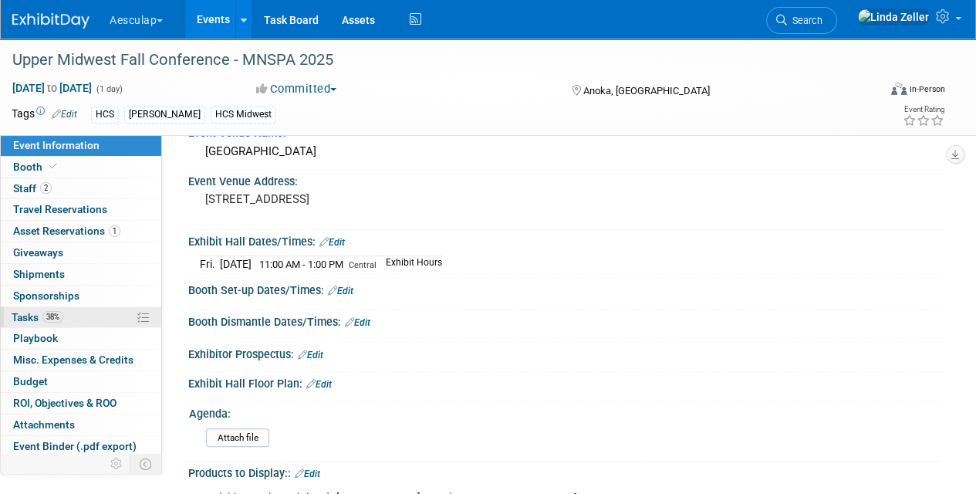
click at [23, 308] on link "38% Tasks 38%" at bounding box center [81, 317] width 161 height 21
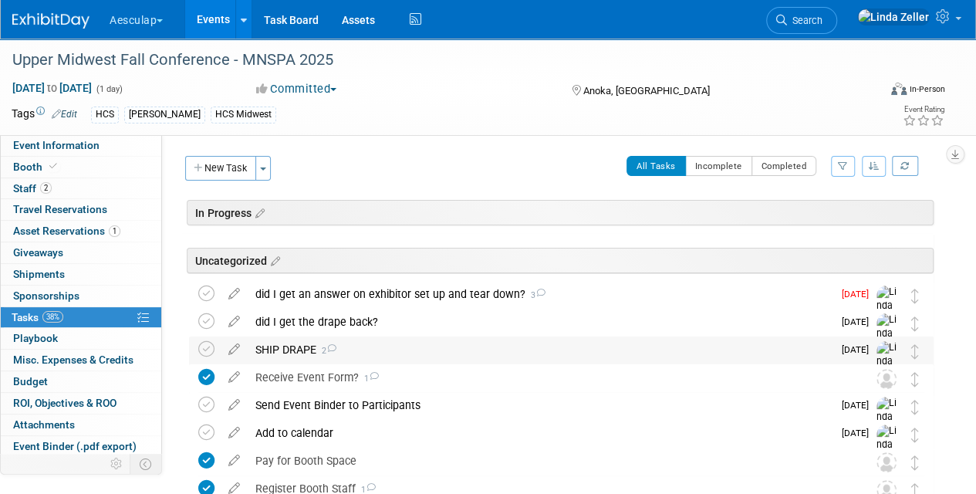
click at [293, 347] on div "SHIP DRAPE 2" at bounding box center [540, 350] width 585 height 26
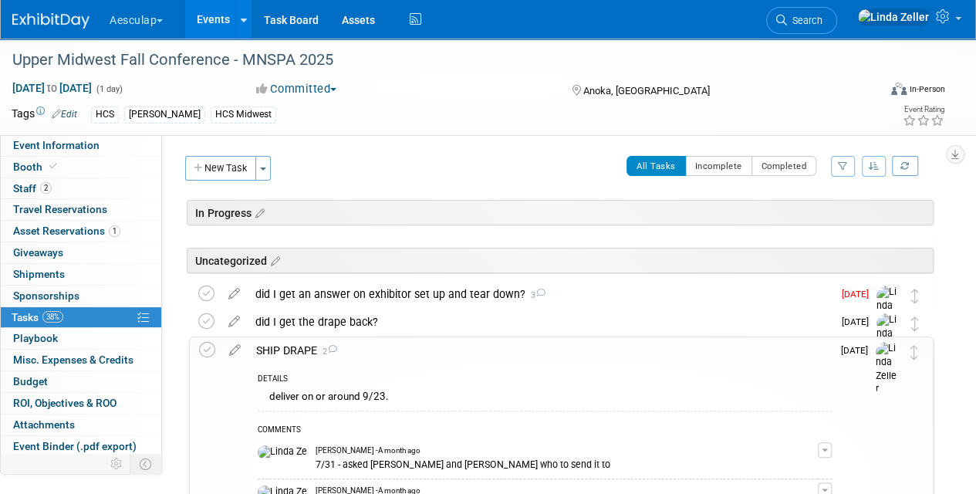
click at [293, 347] on div "SHIP DRAPE 2" at bounding box center [541, 350] width 584 height 26
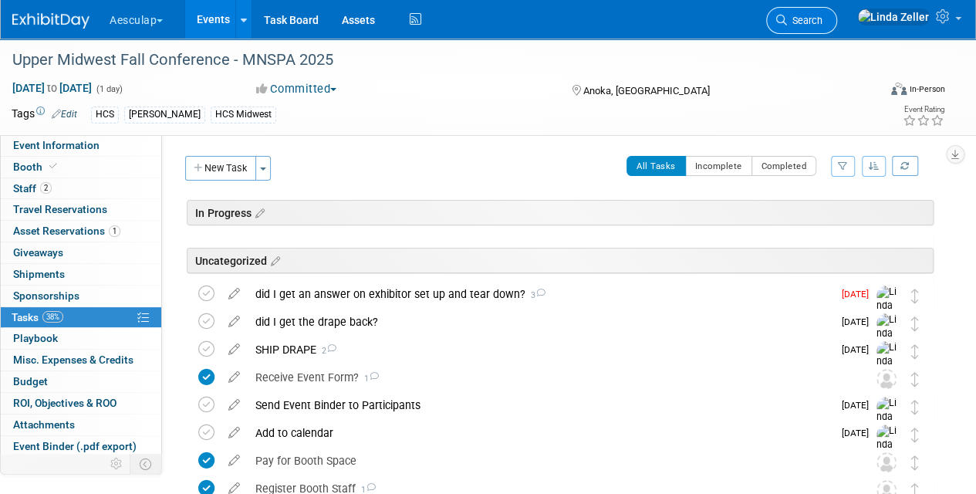
click at [823, 15] on span "Search" at bounding box center [805, 21] width 36 height 12
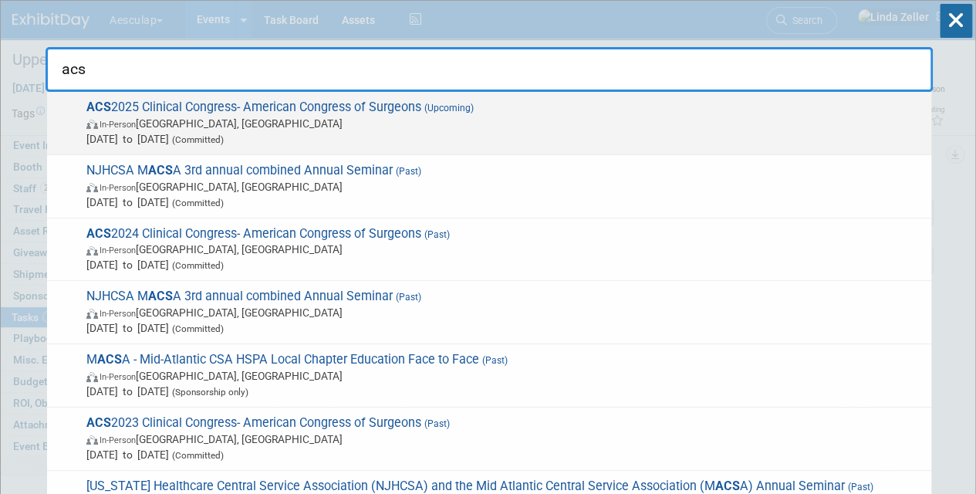
type input "acs"
click at [223, 124] on span "In-Person Chicago, IL" at bounding box center [505, 123] width 838 height 15
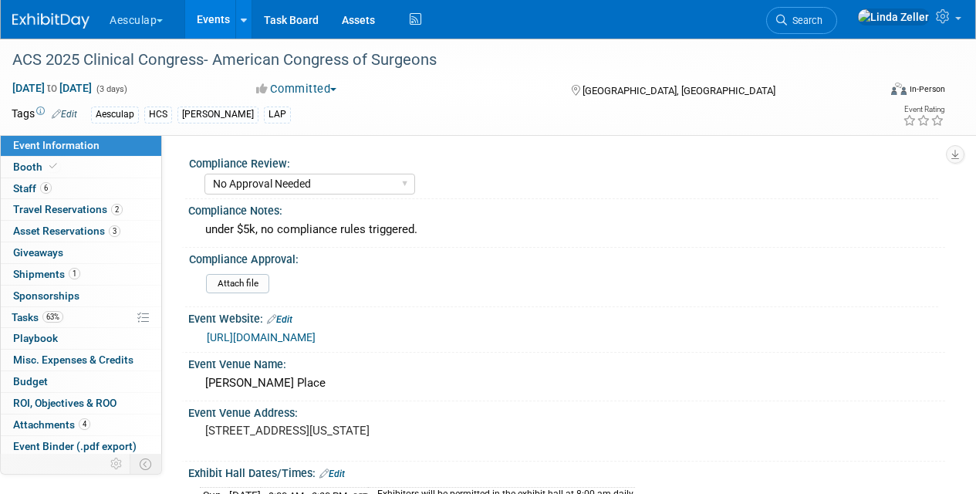
select select "No Approval Needed"
select select "HCS"
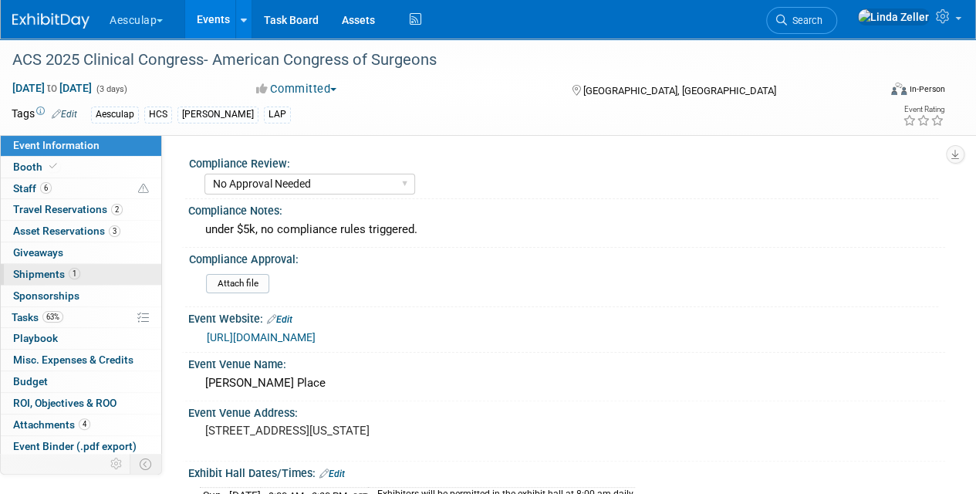
click at [42, 272] on span "Shipments 1" at bounding box center [46, 274] width 67 height 12
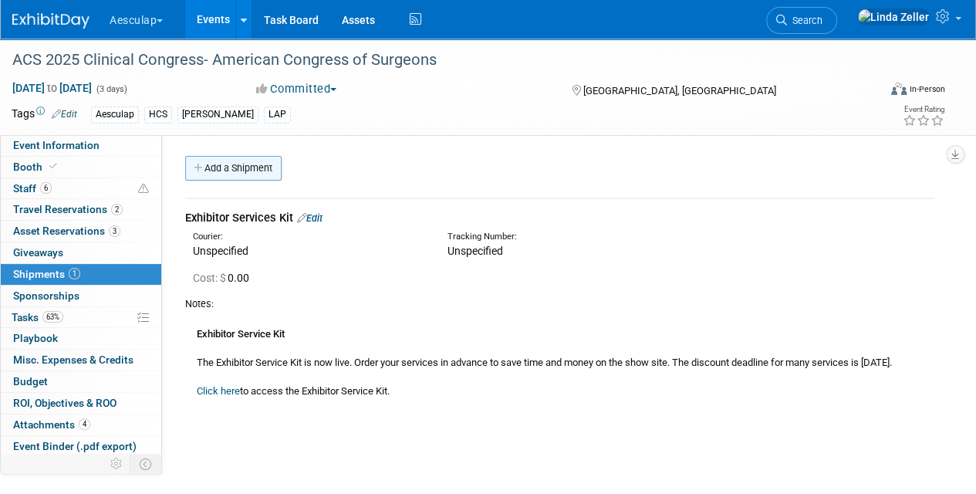
click at [248, 173] on link "Add a Shipment" at bounding box center [233, 168] width 96 height 25
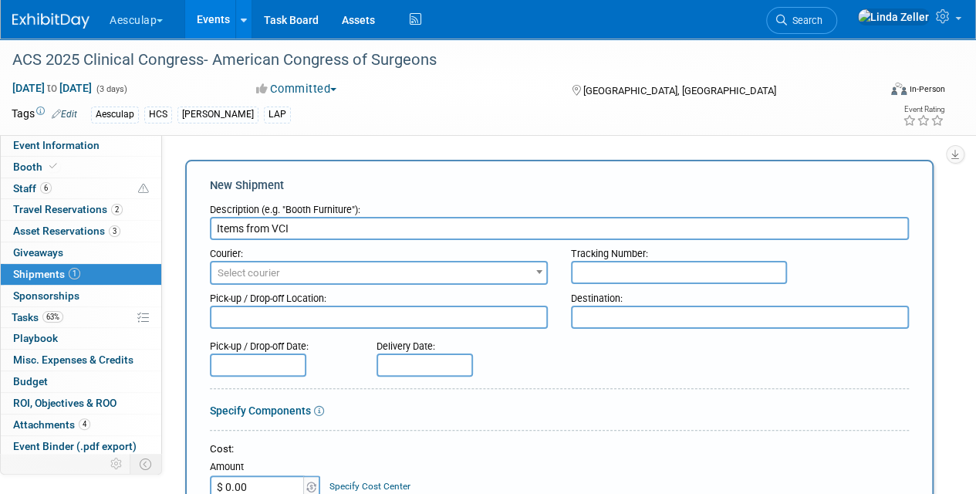
type input "Items from VCI"
click at [580, 268] on input "text" at bounding box center [679, 272] width 216 height 23
paste input "884577264407"
type input "884577264407"
click at [286, 269] on span "Select courier" at bounding box center [379, 273] width 335 height 22
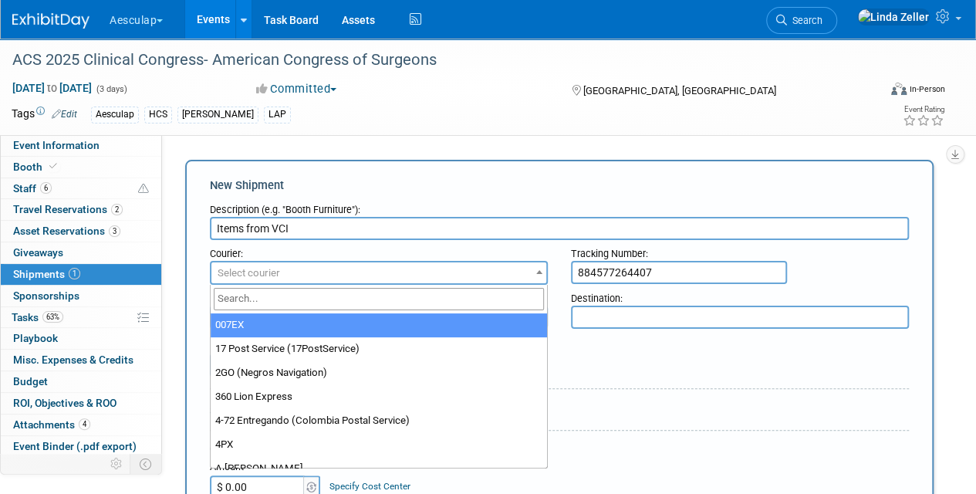
click at [349, 292] on input "search" at bounding box center [379, 299] width 330 height 22
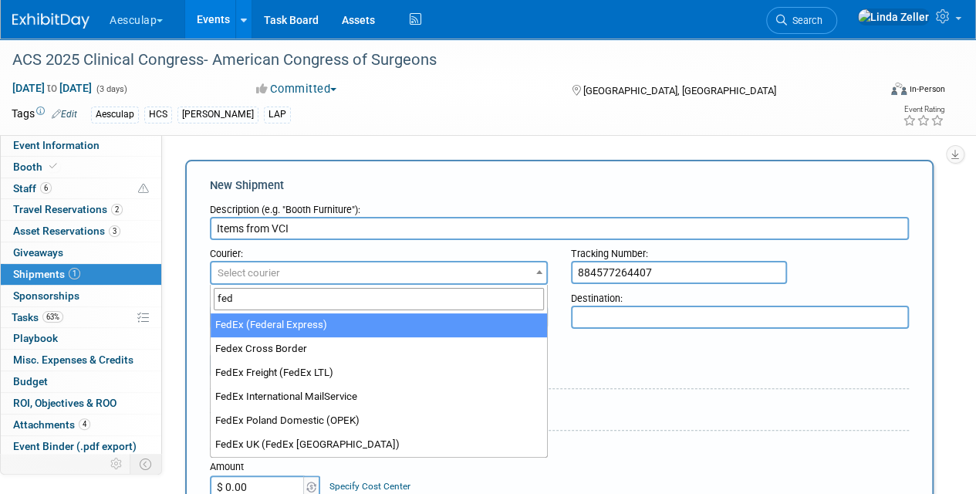
type input "fed"
select select "206"
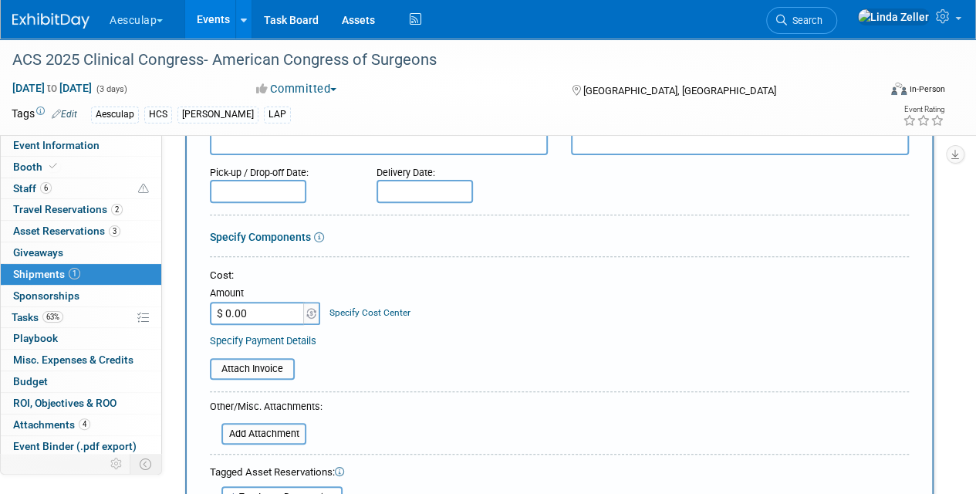
scroll to position [232, 0]
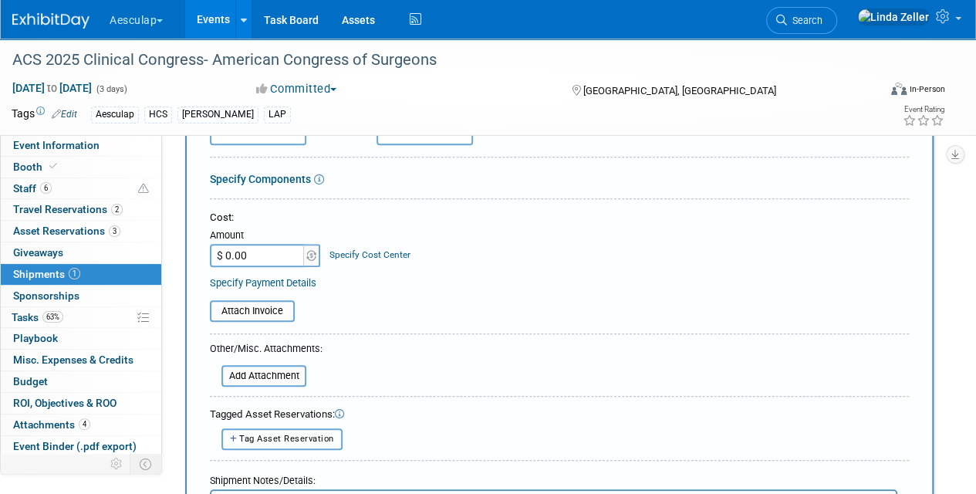
click at [296, 437] on span "Tag Asset Reservation" at bounding box center [286, 439] width 95 height 10
select select
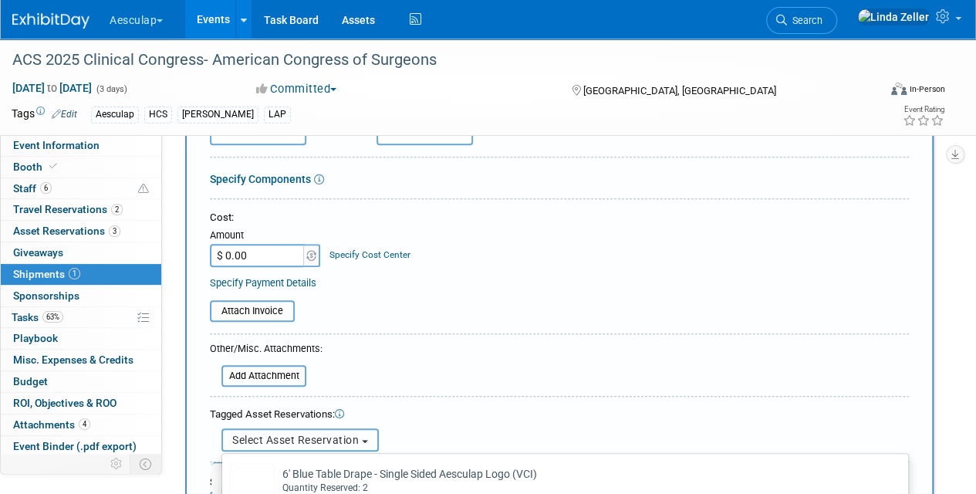
scroll to position [386, 0]
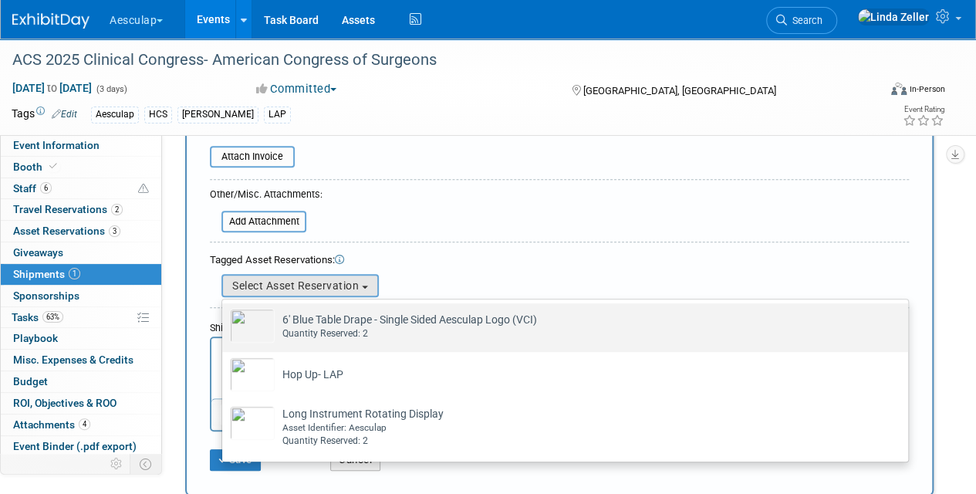
click at [254, 329] on img at bounding box center [252, 326] width 45 height 34
click at [225, 322] on input "6' Blue Table Drape - Single Sided Aesculap Logo (VCI) Already tagged in this s…" at bounding box center [220, 317] width 10 height 10
select select "2_11582059"
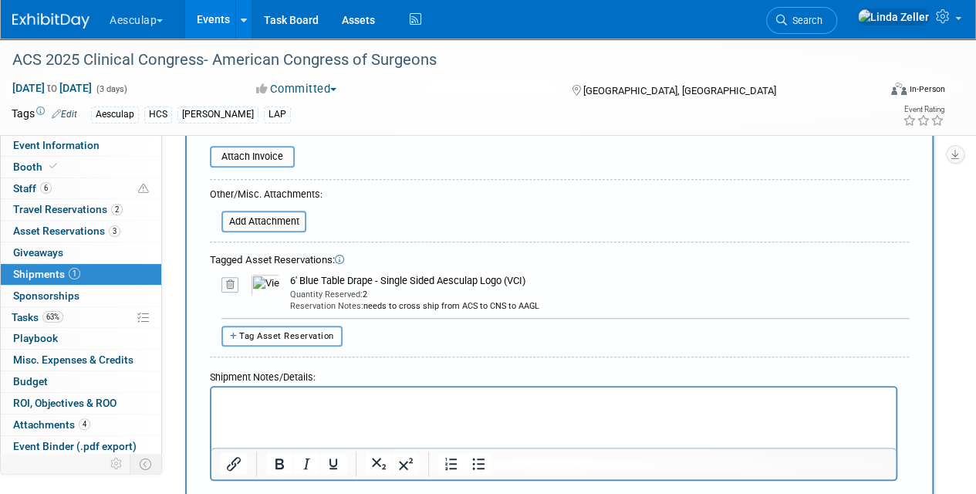
click at [258, 333] on span "Tag Asset Reservation" at bounding box center [286, 336] width 95 height 10
select select
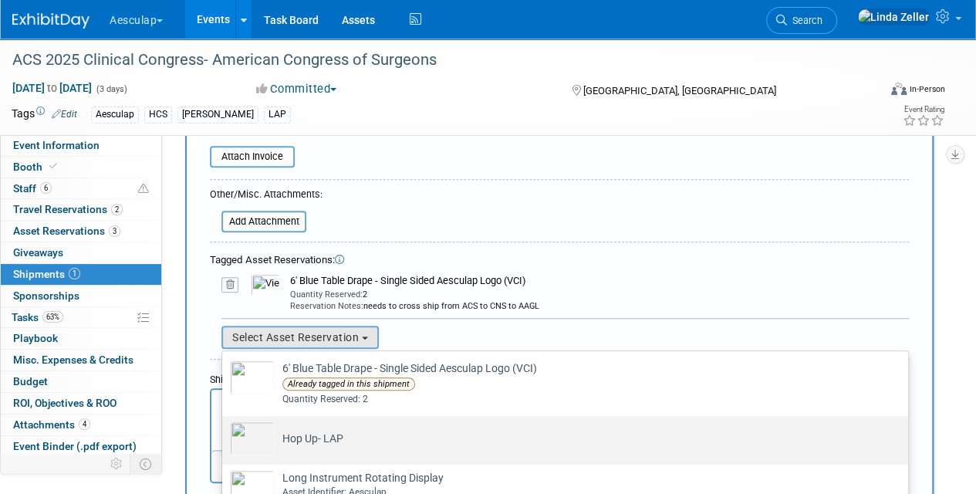
click at [266, 434] on img at bounding box center [252, 438] width 45 height 34
click at [225, 434] on input "Hop Up- LAP Already tagged in this shipment" at bounding box center [220, 430] width 10 height 10
select select "1_15651167"
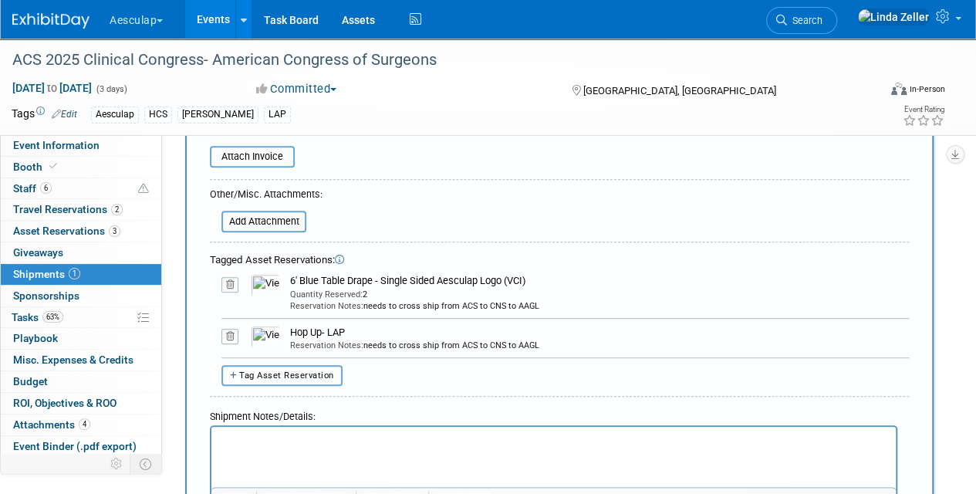
click at [276, 374] on span "Tag Asset Reservation" at bounding box center [286, 376] width 95 height 10
select select
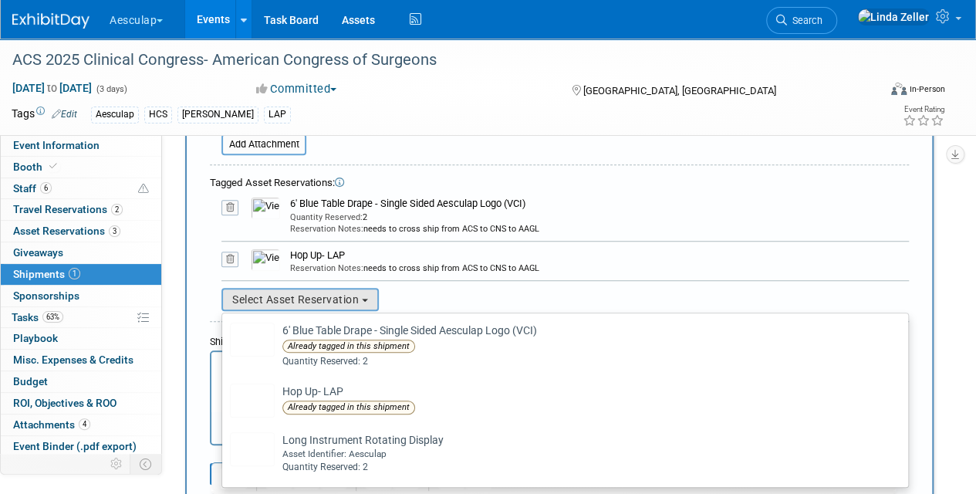
scroll to position [540, 0]
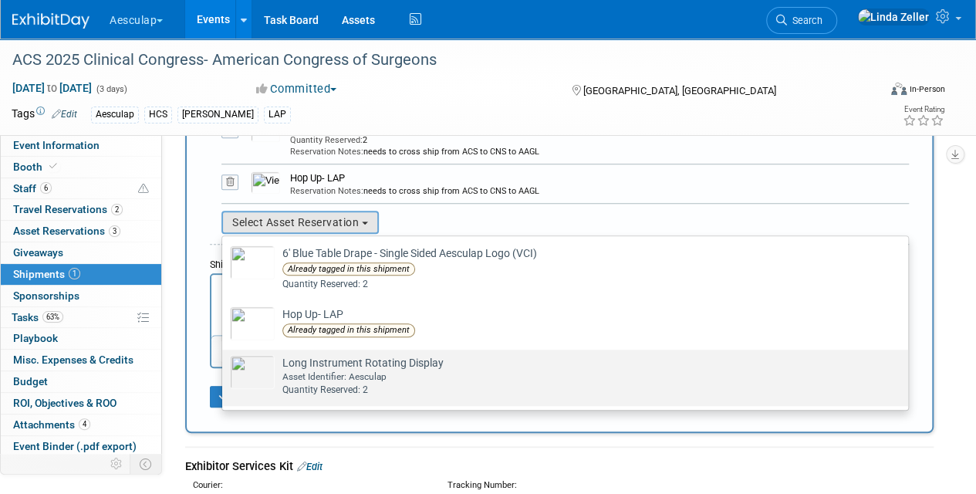
click at [256, 373] on img at bounding box center [252, 372] width 45 height 34
click at [225, 368] on input "Long Instrument Rotating Display Already tagged in this shipment Asset Identifi…" at bounding box center [220, 363] width 10 height 10
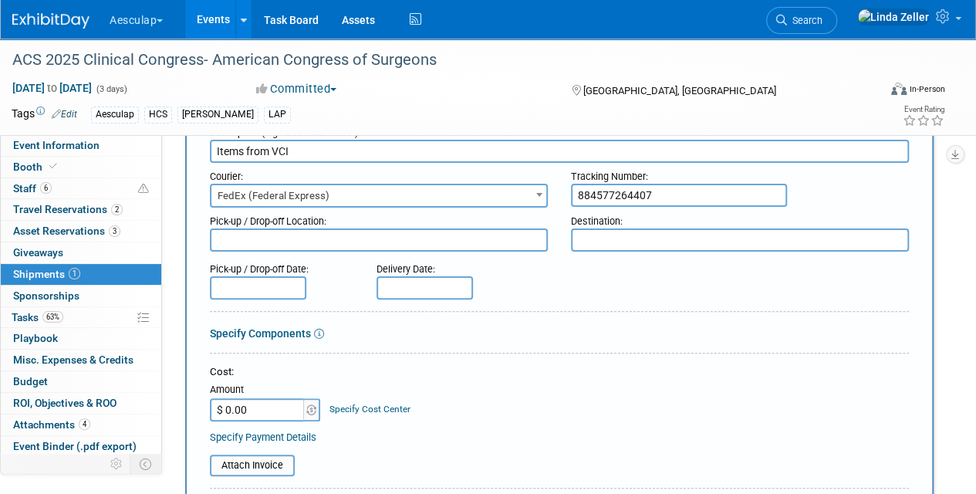
scroll to position [77, 0]
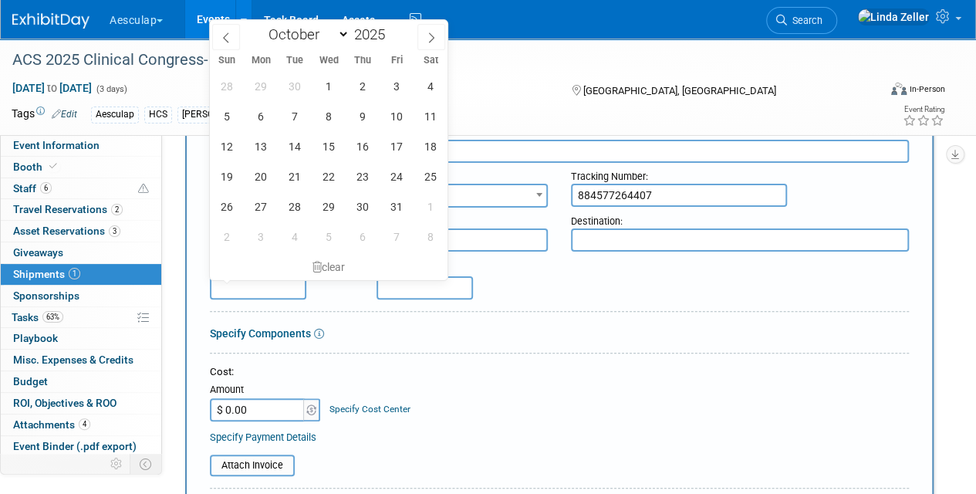
click at [228, 288] on input "text" at bounding box center [258, 287] width 96 height 23
click at [224, 34] on icon at bounding box center [226, 37] width 11 height 11
select select "8"
click at [262, 174] on span "22" at bounding box center [260, 176] width 30 height 30
type input "[DATE]"
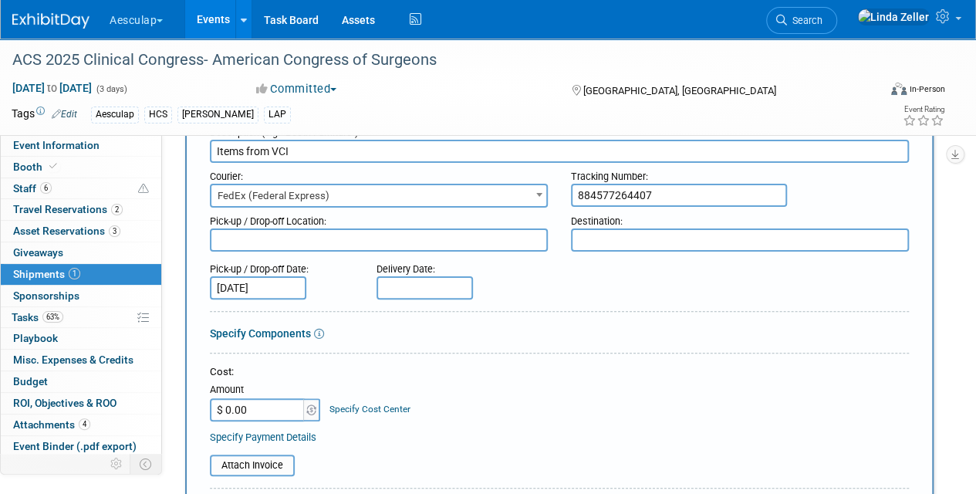
click at [399, 290] on input "text" at bounding box center [425, 287] width 96 height 23
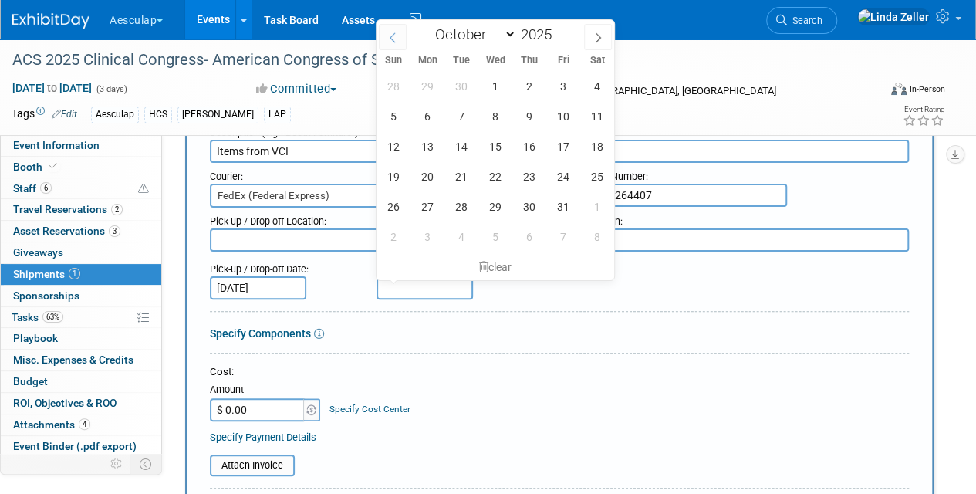
click at [394, 34] on icon at bounding box center [393, 37] width 11 height 11
select select "8"
click at [501, 171] on span "24" at bounding box center [495, 176] width 30 height 30
type input "[DATE]"
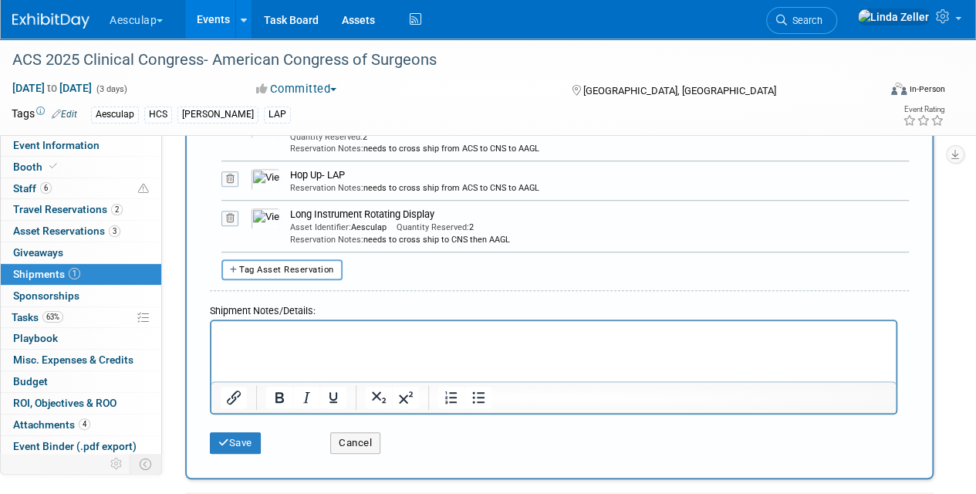
scroll to position [618, 0]
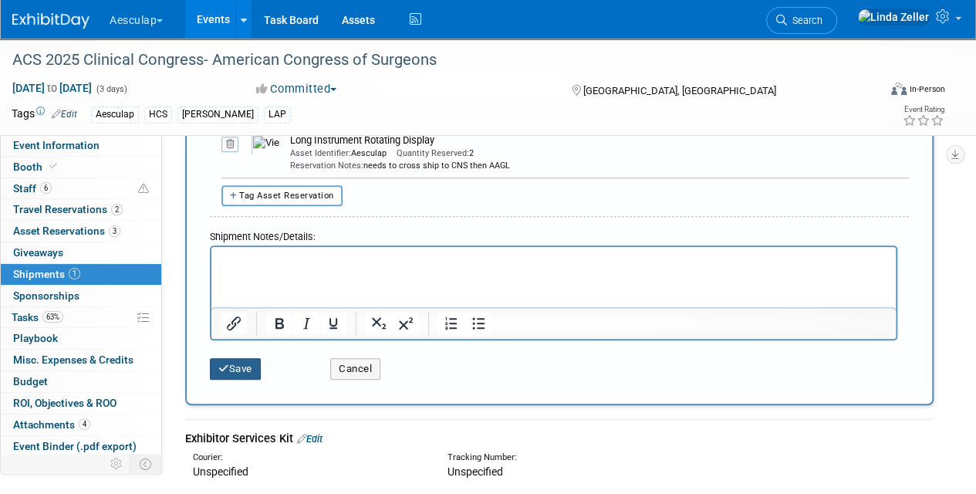
click at [243, 373] on button "Save" at bounding box center [235, 369] width 51 height 22
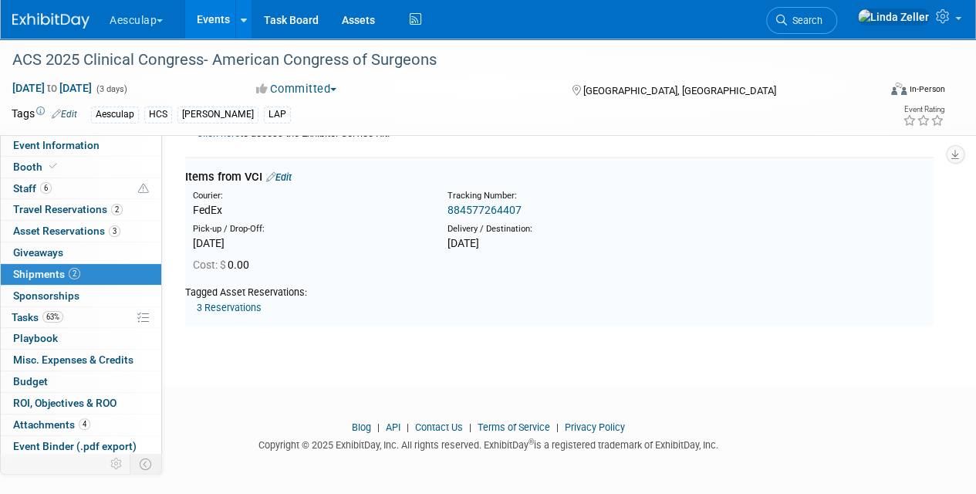
scroll to position [265, 0]
